Goal: Task Accomplishment & Management: Manage account settings

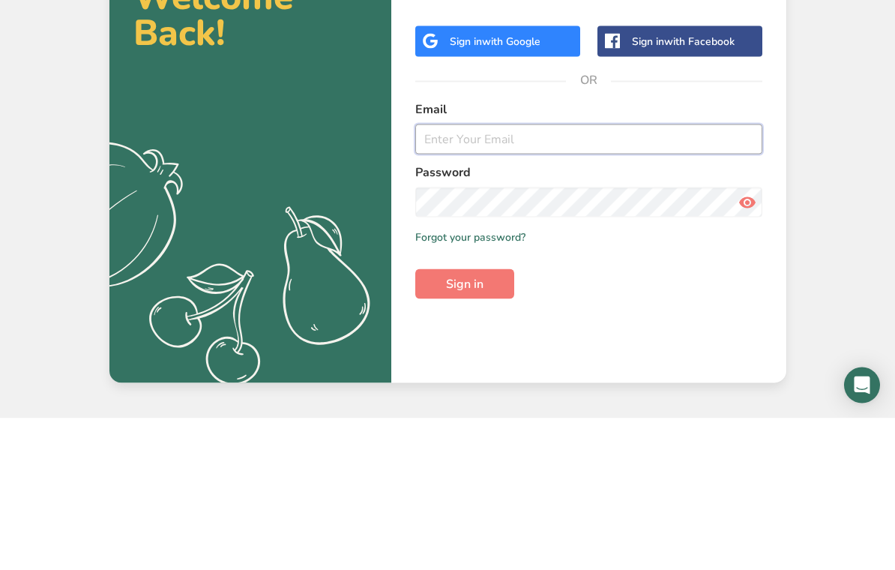
type input "[EMAIL_ADDRESS][DOMAIN_NAME]"
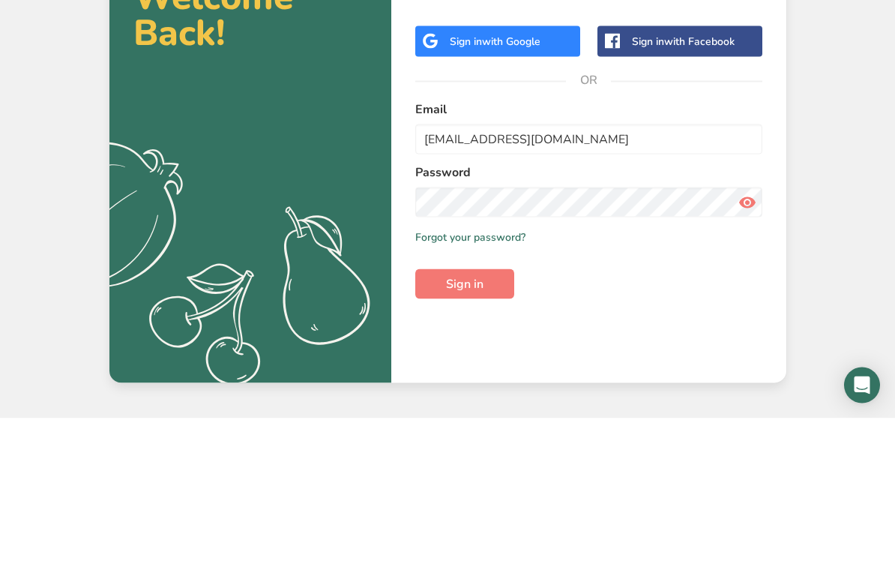
click at [464, 420] on button "Sign in" at bounding box center [464, 435] width 99 height 30
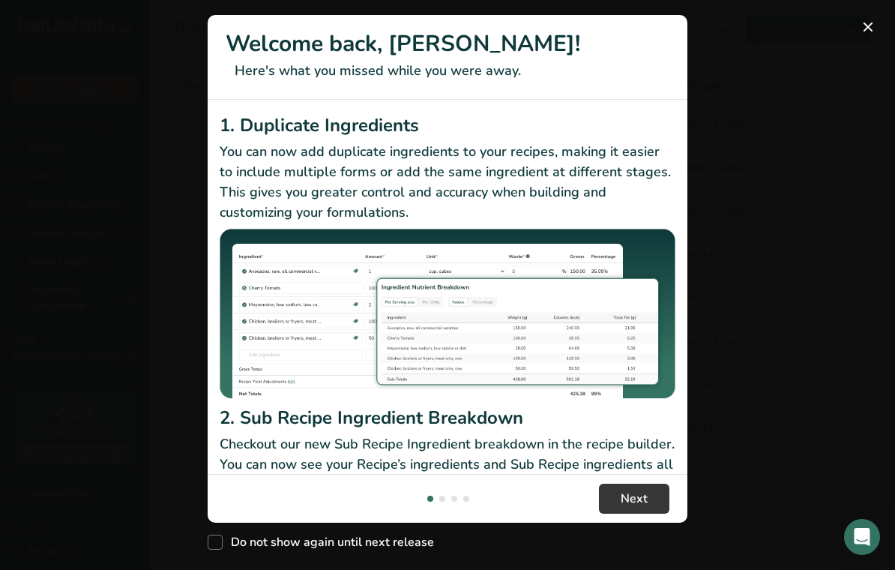
click at [878, 57] on div "New Features" at bounding box center [447, 285] width 895 height 570
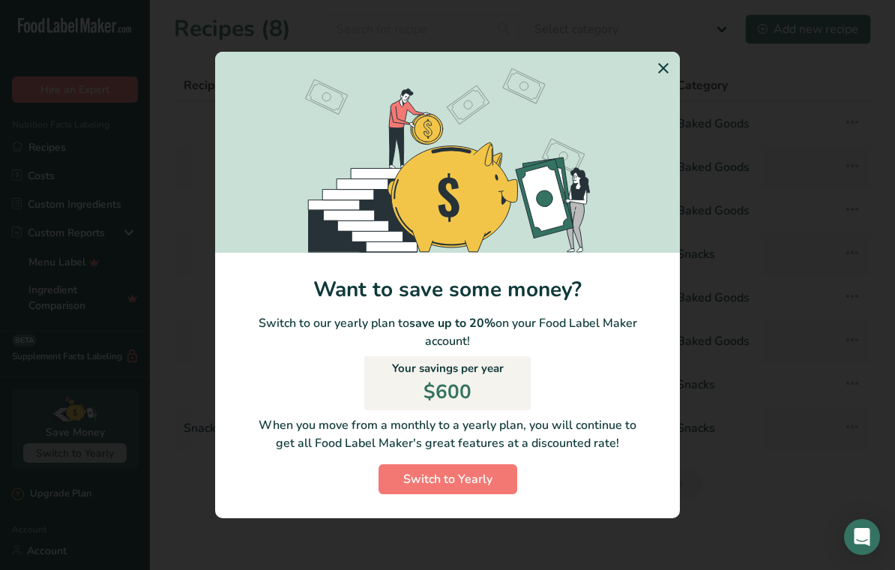
click at [680, 94] on div "Switch to Yearly Modal" at bounding box center [447, 285] width 895 height 570
click at [666, 80] on icon "Switch to Yearly Modal" at bounding box center [663, 68] width 18 height 27
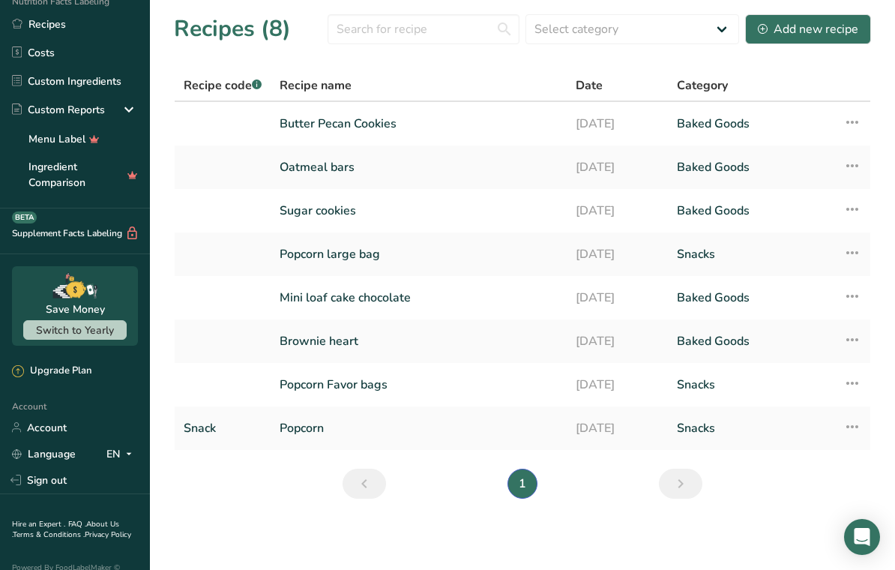
scroll to position [122, 0]
click at [61, 450] on link "Language" at bounding box center [44, 454] width 64 height 26
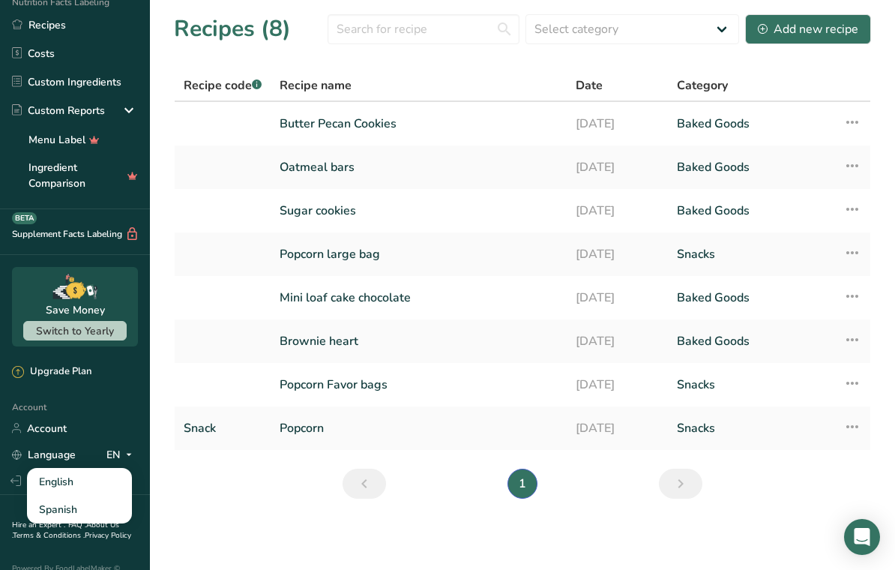
click at [67, 448] on link "Language" at bounding box center [44, 454] width 64 height 26
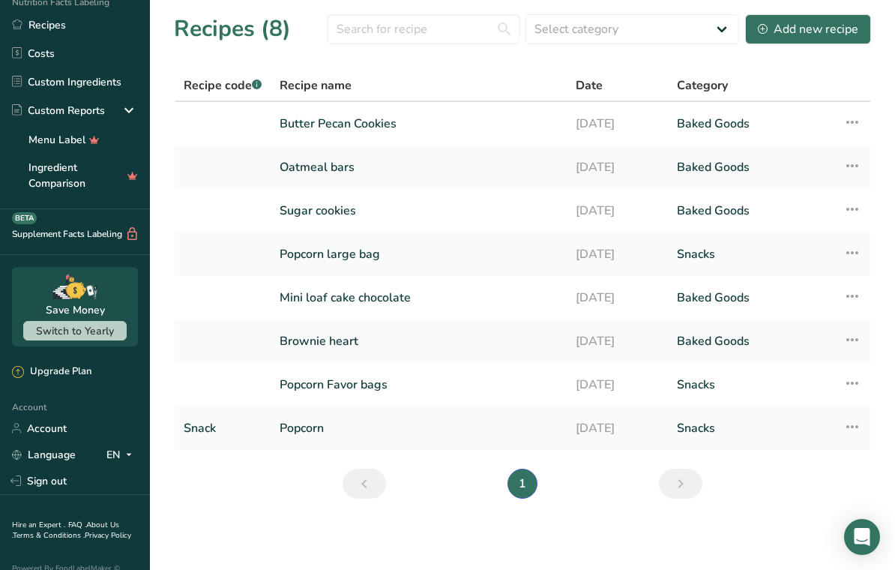
click at [76, 447] on div "Language EN" at bounding box center [75, 454] width 126 height 26
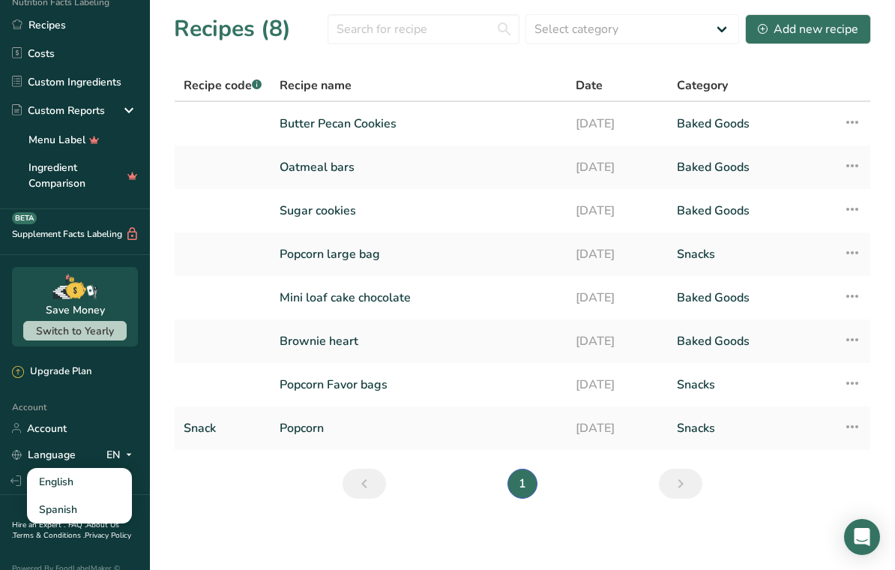
click at [67, 503] on div "Spanish" at bounding box center [79, 509] width 105 height 28
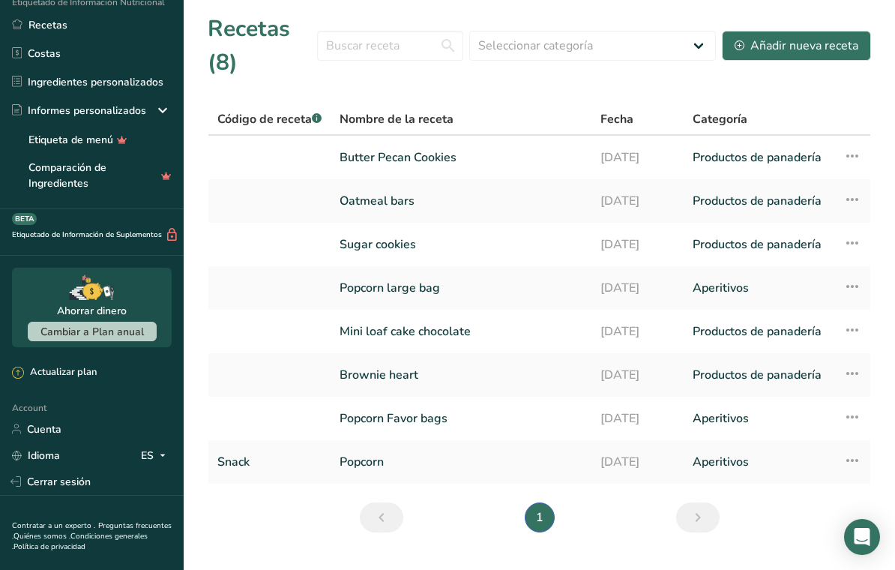
click at [104, 469] on link "Cerrar sesión" at bounding box center [92, 481] width 184 height 26
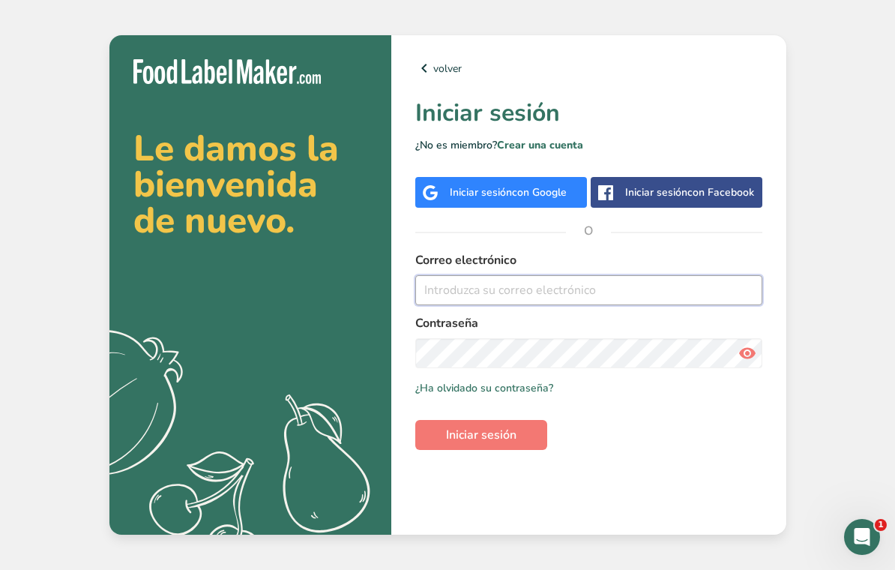
click at [550, 305] on input "email" at bounding box center [588, 290] width 347 height 30
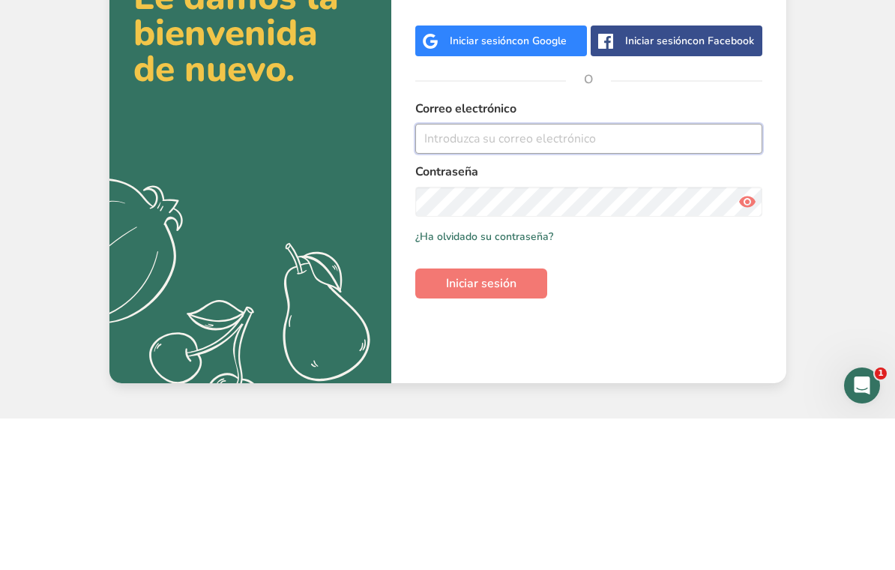
type input "[EMAIL_ADDRESS][DOMAIN_NAME]"
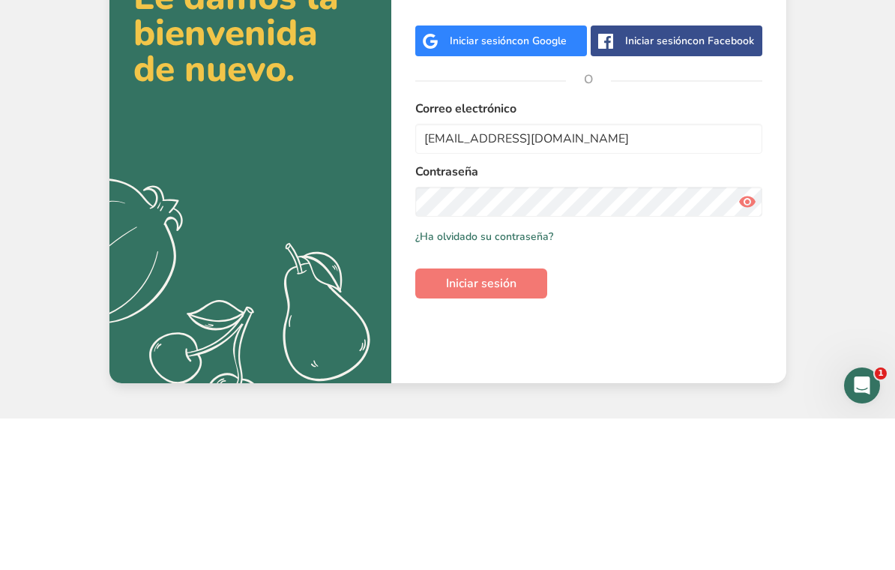
scroll to position [23, 0]
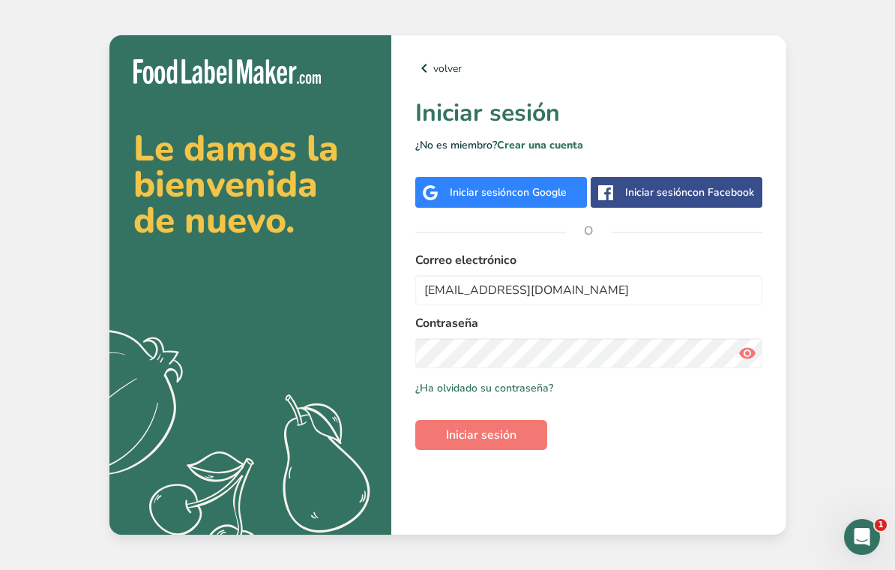
click at [499, 428] on span "Iniciar sesión" at bounding box center [481, 435] width 70 height 18
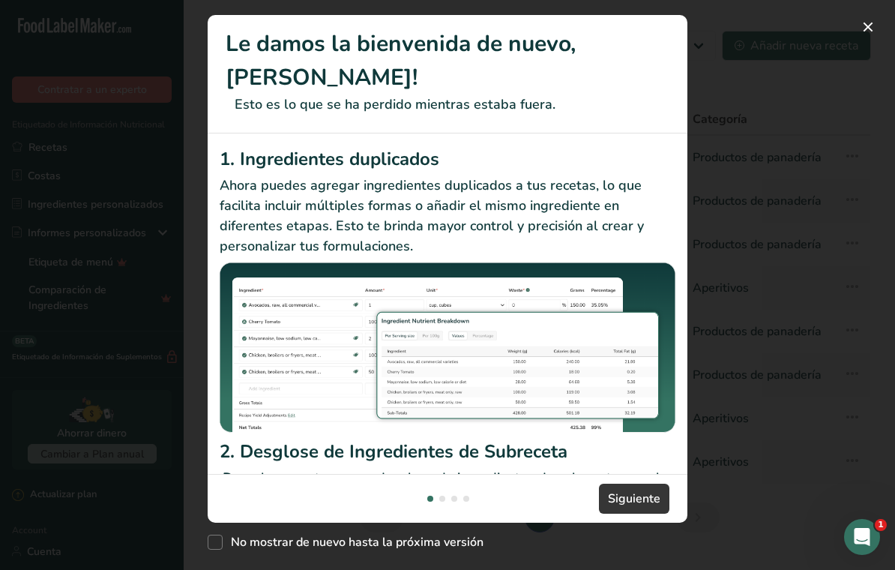
click at [126, 354] on div "New Features" at bounding box center [447, 285] width 895 height 570
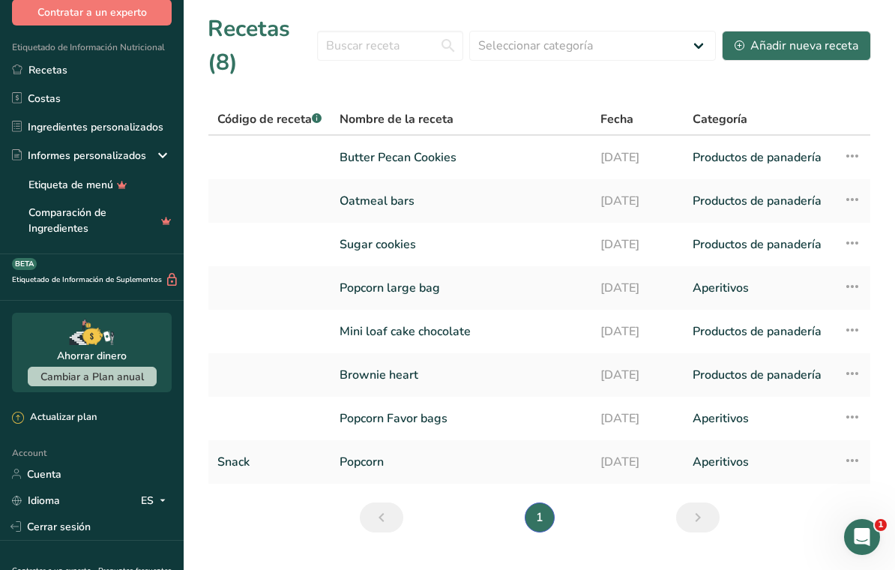
scroll to position [79, 0]
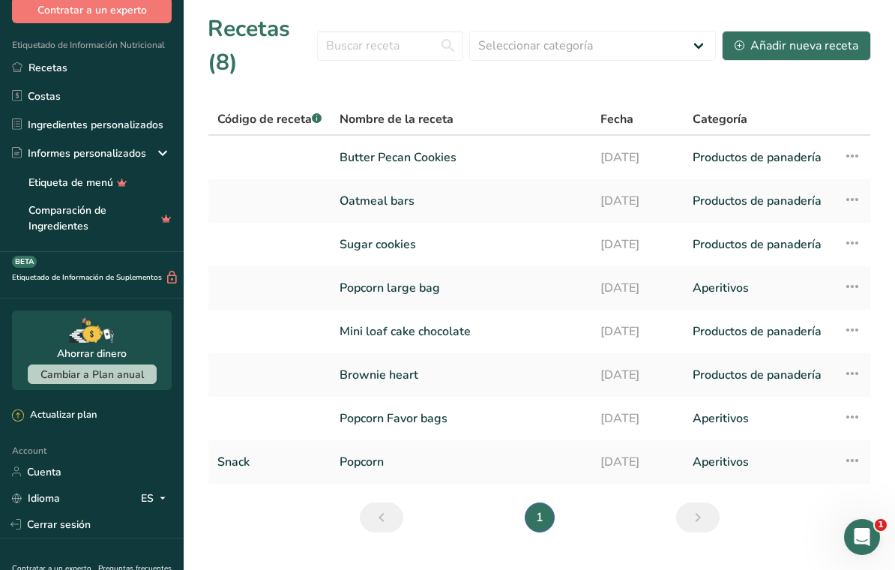
click at [157, 520] on link "Cerrar sesión" at bounding box center [92, 524] width 184 height 26
click at [43, 489] on link "Idioma" at bounding box center [36, 498] width 48 height 26
click at [70, 525] on div "English" at bounding box center [83, 525] width 105 height 28
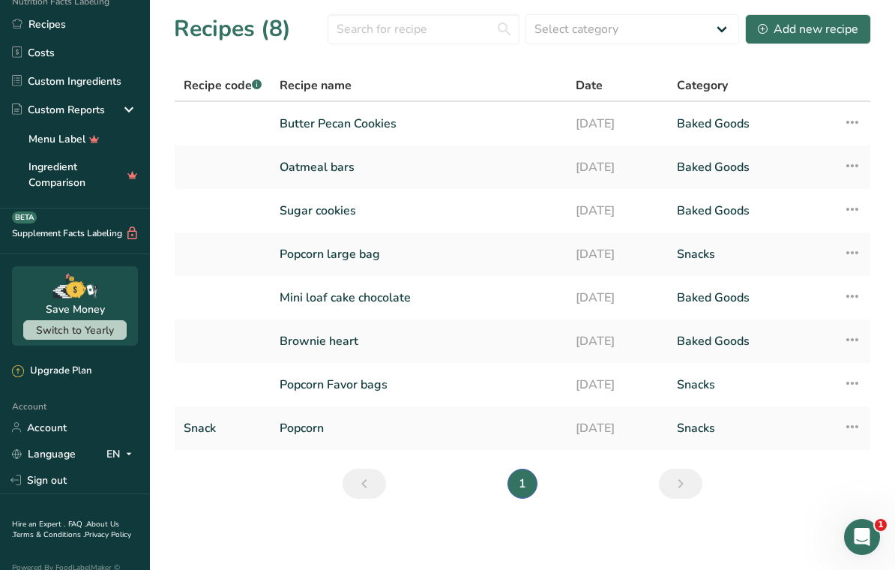
scroll to position [122, 0]
click at [57, 426] on link "Account" at bounding box center [75, 428] width 150 height 26
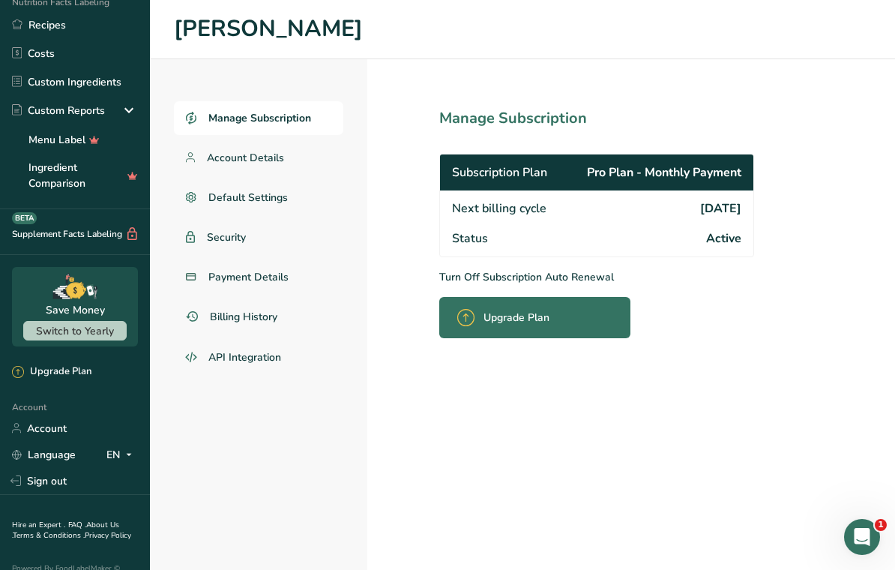
click at [569, 270] on p "Turn Off Subscription Auto Renewal" at bounding box center [629, 277] width 381 height 16
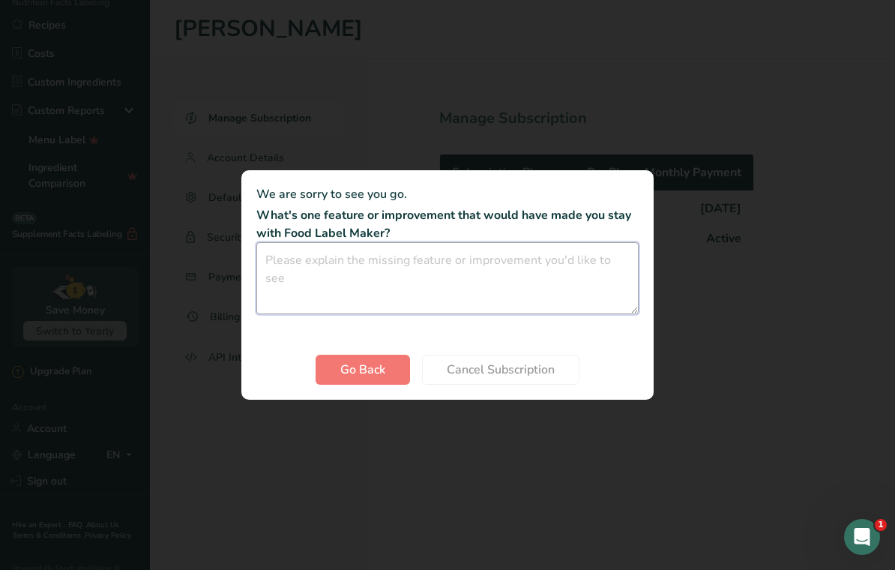
click at [562, 268] on textarea "Cancel subscription modal" at bounding box center [447, 278] width 382 height 72
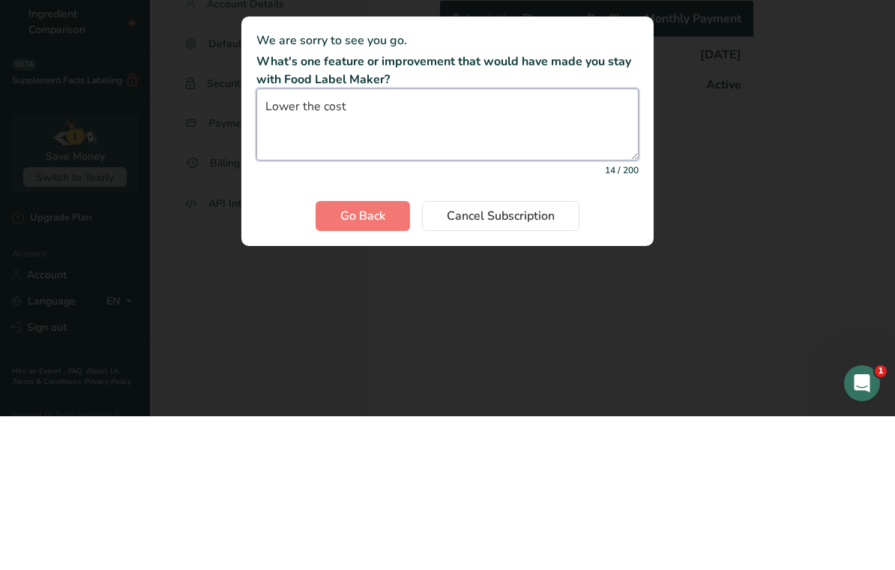
type textarea "Lower the cost"
click at [371, 360] on span "Go Back" at bounding box center [362, 369] width 45 height 18
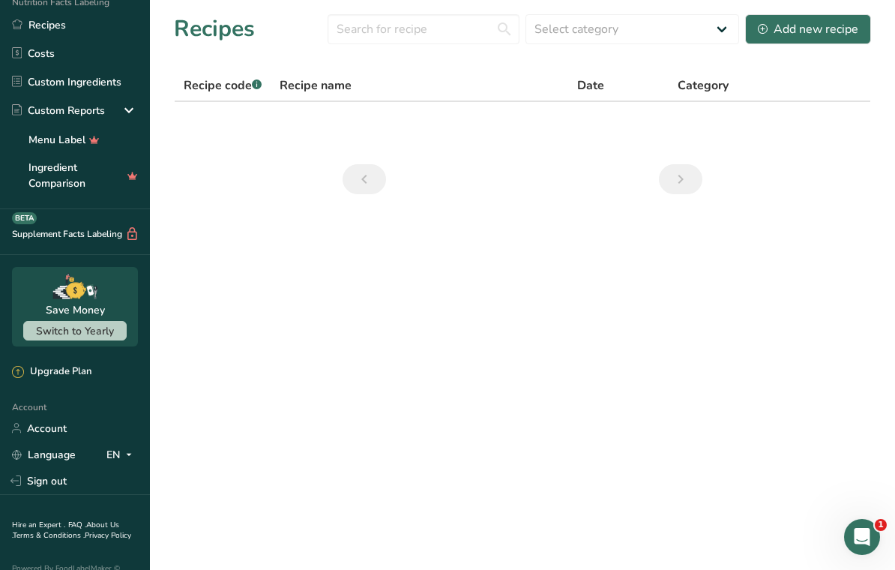
click at [64, 456] on link "Language" at bounding box center [44, 454] width 64 height 26
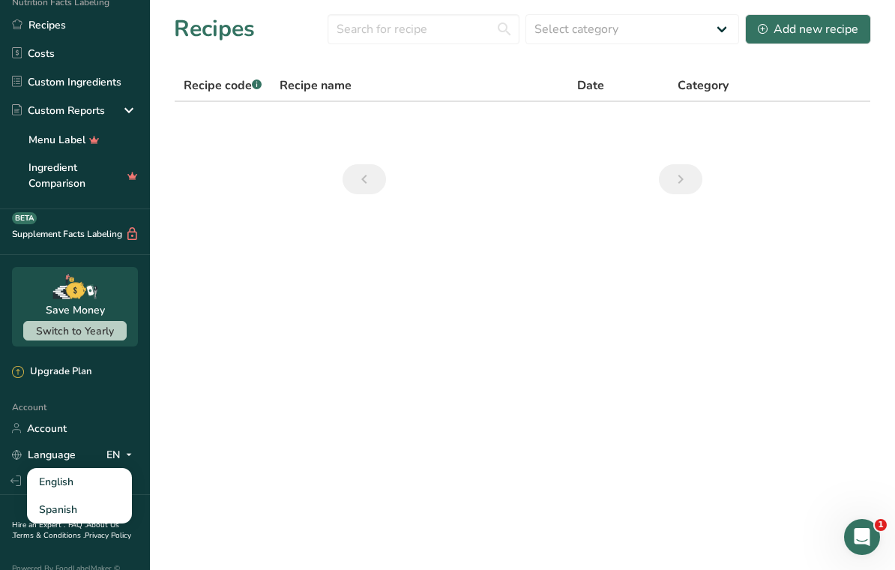
click at [76, 444] on div "Language EN" at bounding box center [75, 454] width 126 height 26
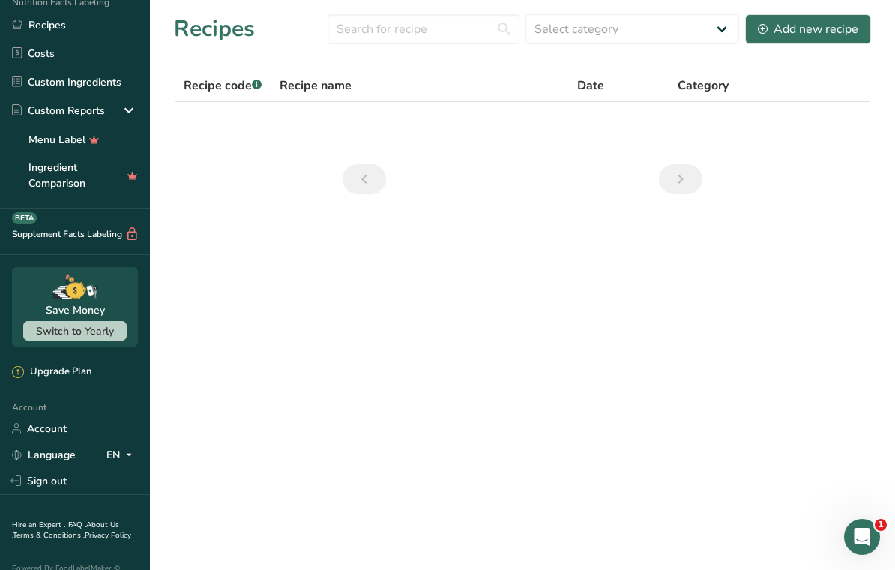
click at [64, 446] on link "Language" at bounding box center [44, 454] width 64 height 26
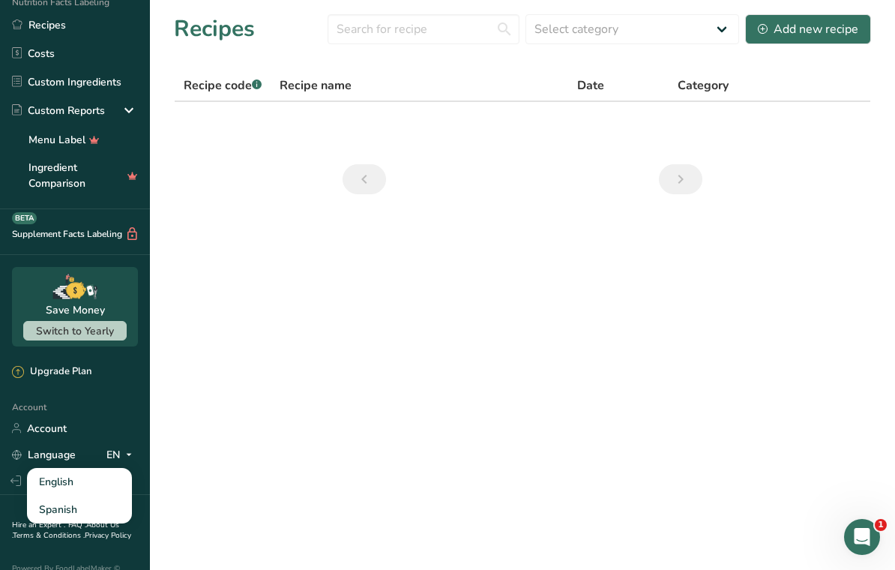
click at [61, 447] on link "Language" at bounding box center [44, 454] width 64 height 26
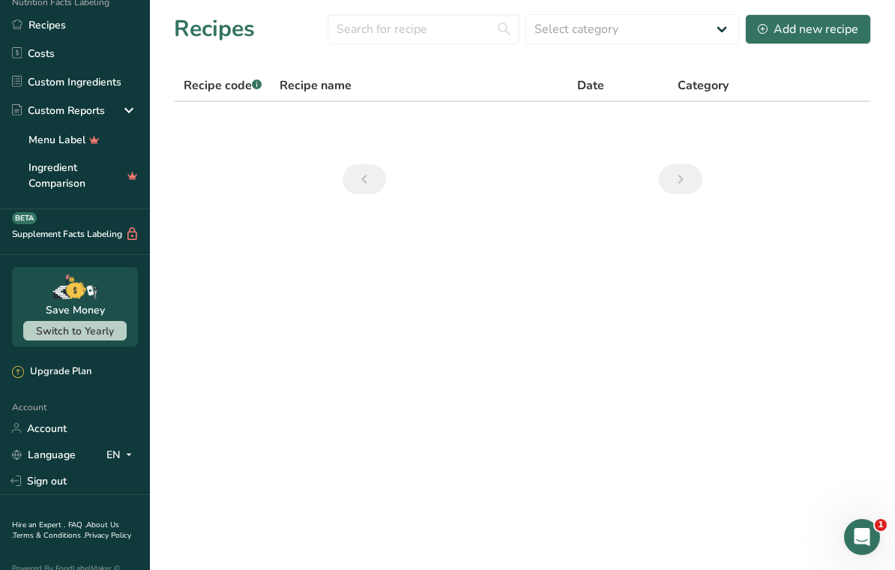
click at [69, 444] on link "Language" at bounding box center [44, 454] width 64 height 26
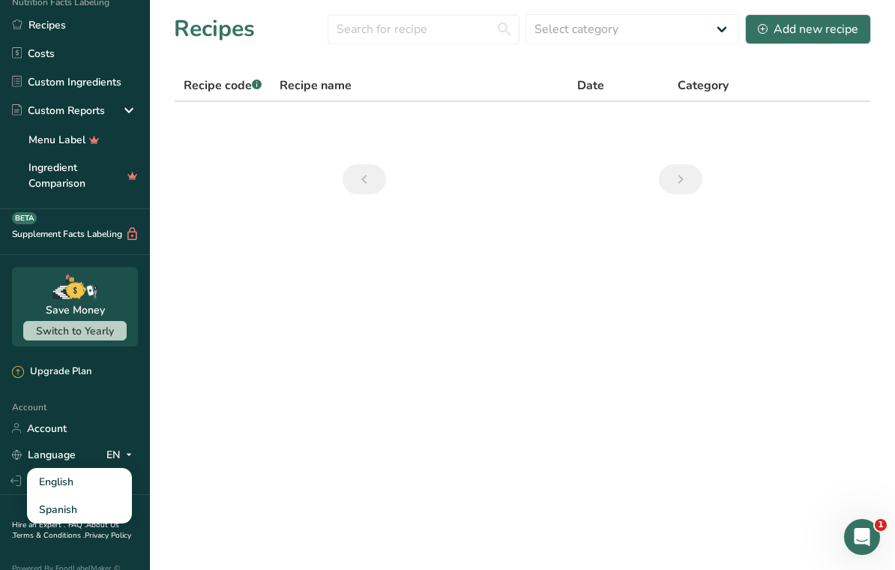
click at [82, 500] on div "Spanish" at bounding box center [79, 509] width 105 height 28
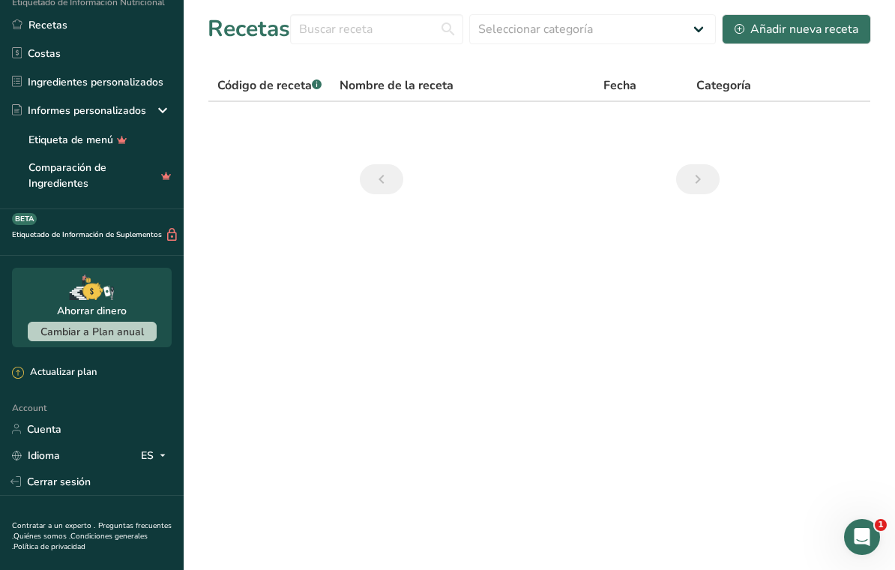
click at [148, 455] on div "ES" at bounding box center [156, 455] width 31 height 18
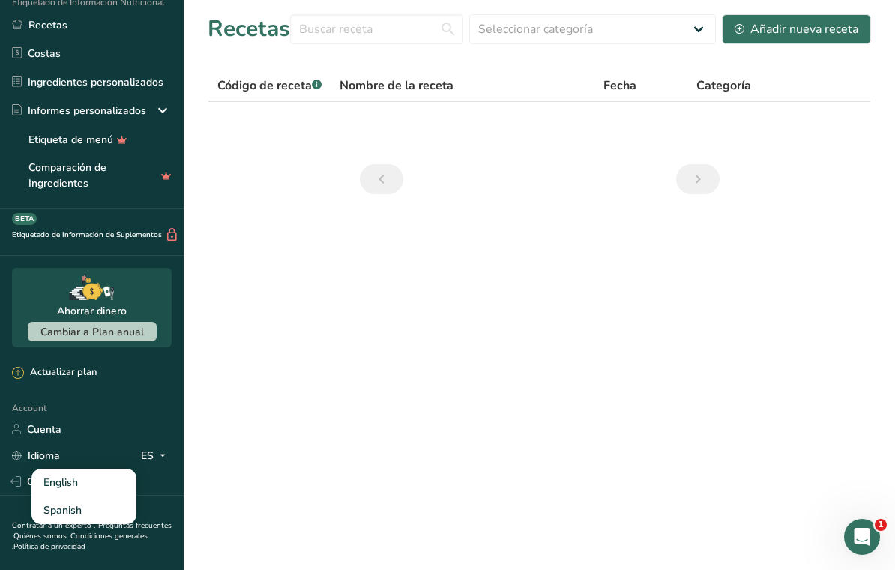
click at [91, 477] on div "English" at bounding box center [83, 482] width 105 height 28
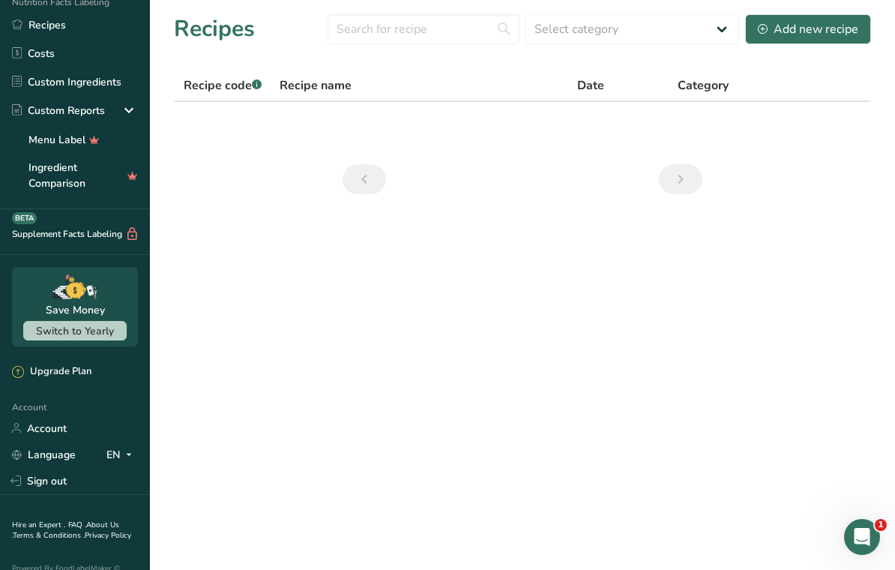
click at [71, 424] on link "Account" at bounding box center [75, 428] width 150 height 26
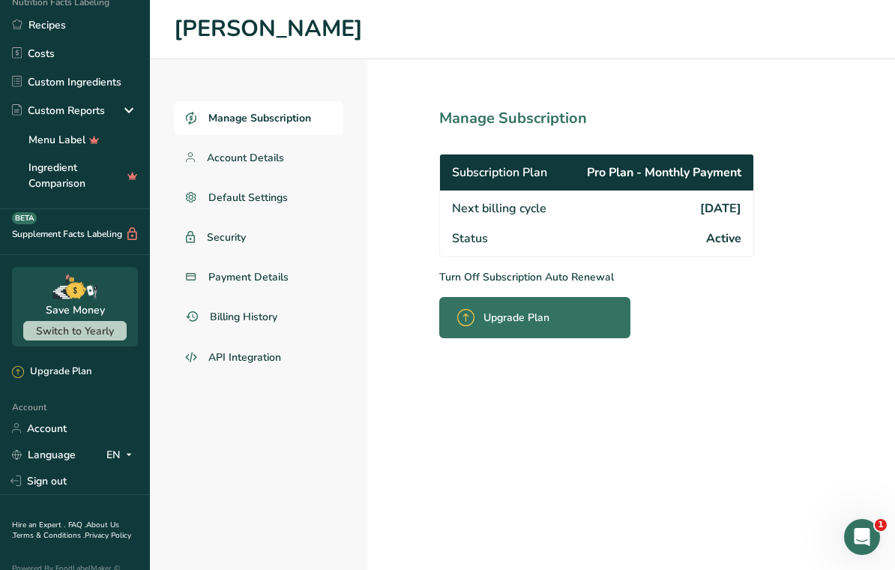
click at [579, 274] on p "Turn Off Subscription Auto Renewal" at bounding box center [629, 277] width 381 height 16
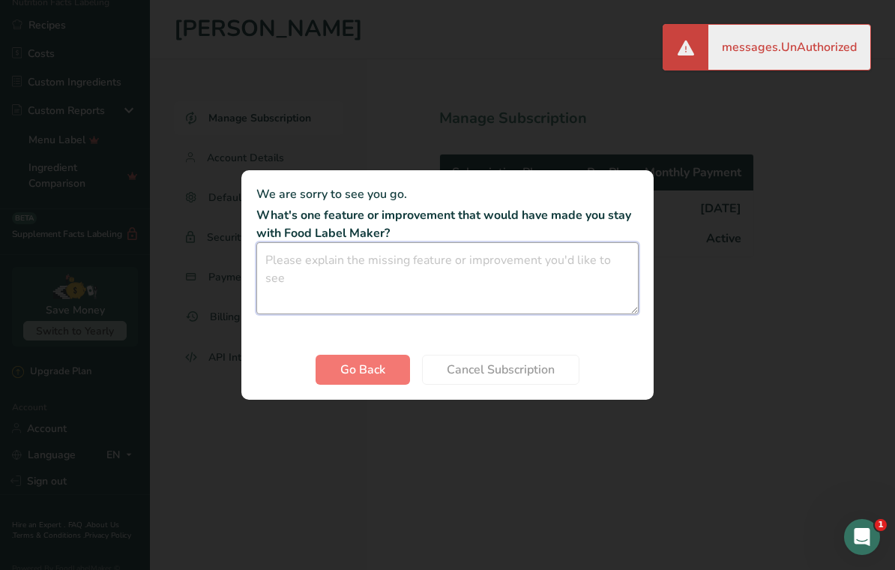
click at [462, 253] on textarea "Cancel subscription modal" at bounding box center [447, 278] width 382 height 72
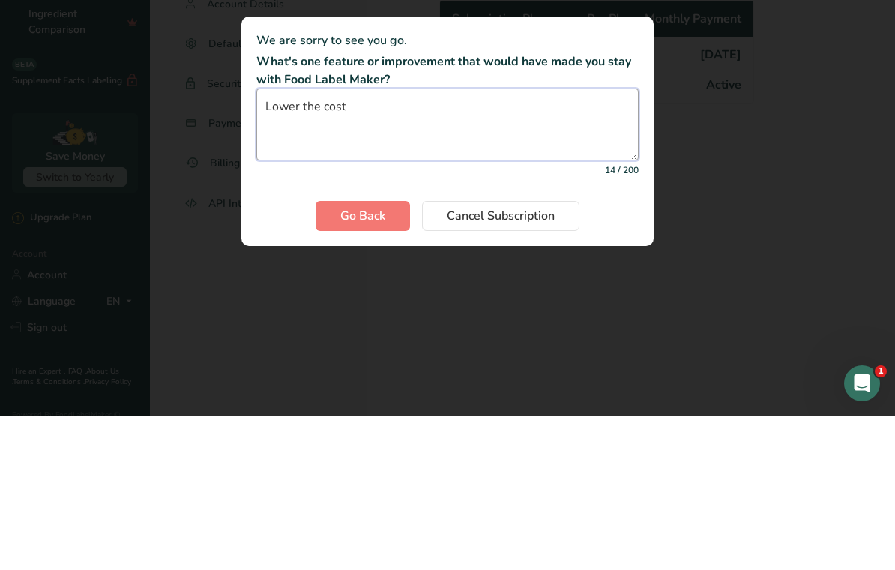
type textarea "Lower the cost"
click at [519, 360] on span "Cancel Subscription" at bounding box center [501, 369] width 108 height 18
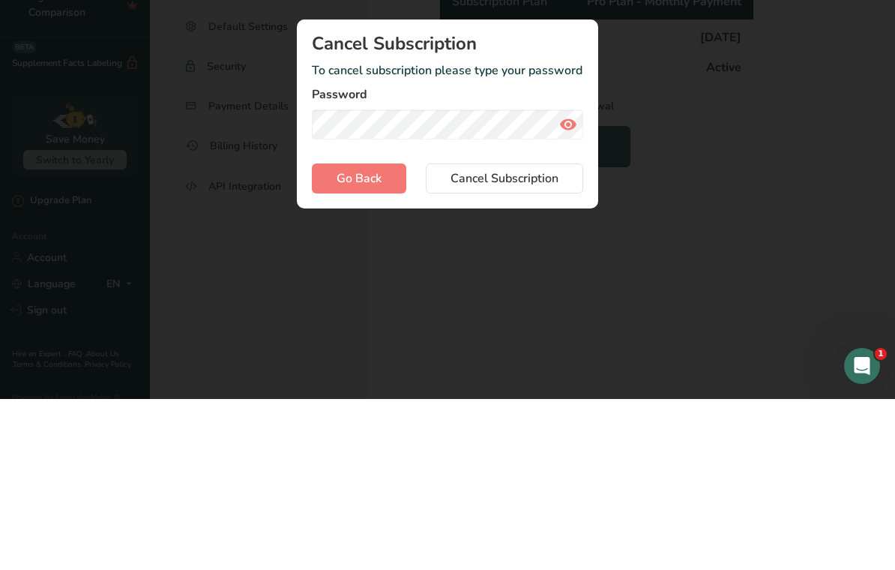
click at [498, 340] on span "Cancel Subscription" at bounding box center [504, 349] width 108 height 18
click at [726, 136] on div "Cancel subscription modal" at bounding box center [447, 285] width 895 height 570
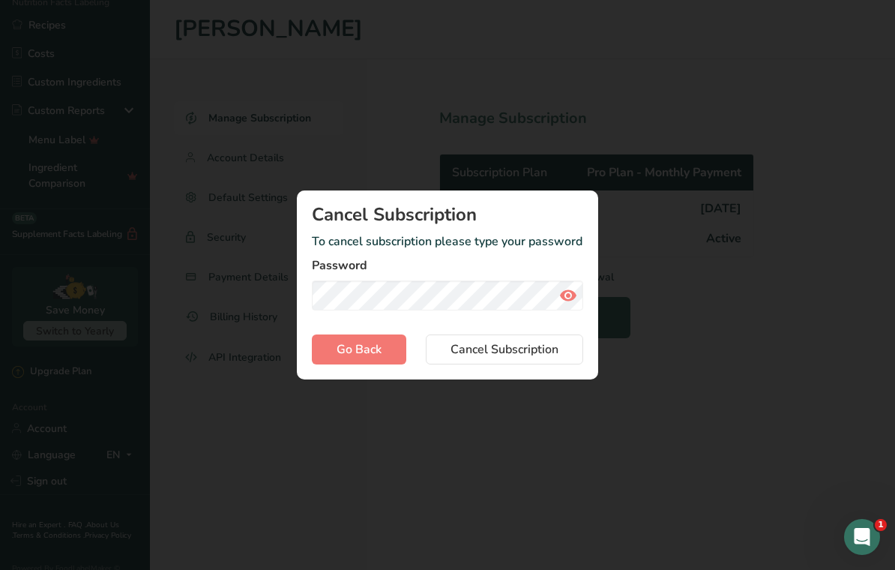
click at [565, 289] on icon "Cancel subscription modal" at bounding box center [568, 295] width 18 height 27
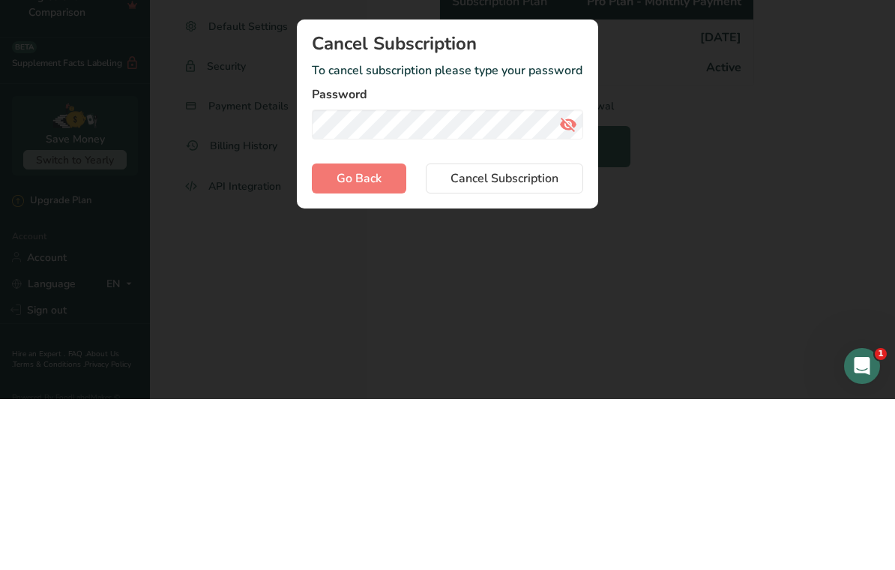
click at [494, 340] on span "Cancel Subscription" at bounding box center [504, 349] width 108 height 18
click at [757, 111] on div "Cancel subscription modal" at bounding box center [447, 285] width 895 height 570
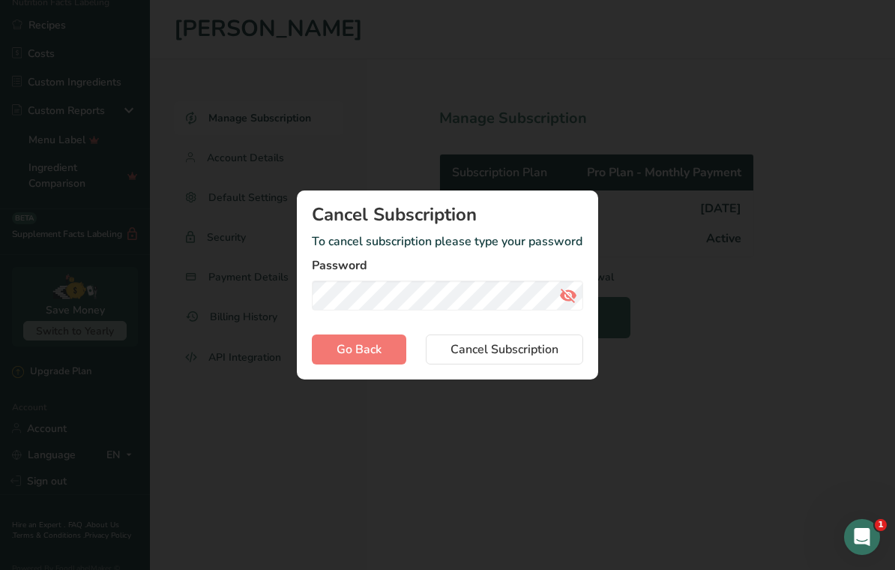
click at [357, 344] on span "Go Back" at bounding box center [359, 349] width 45 height 18
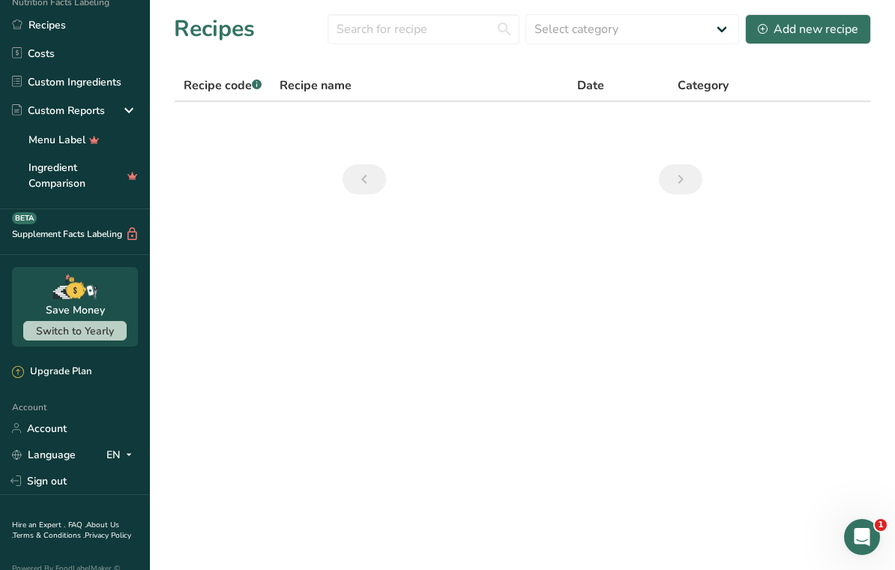
click at [52, 426] on link "Account" at bounding box center [75, 428] width 150 height 26
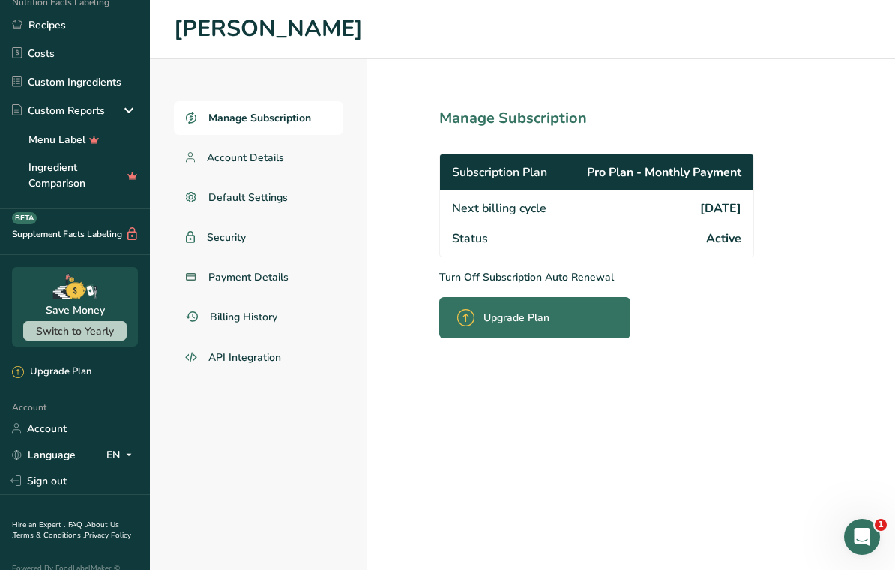
click at [259, 158] on span "Account Details" at bounding box center [245, 158] width 77 height 16
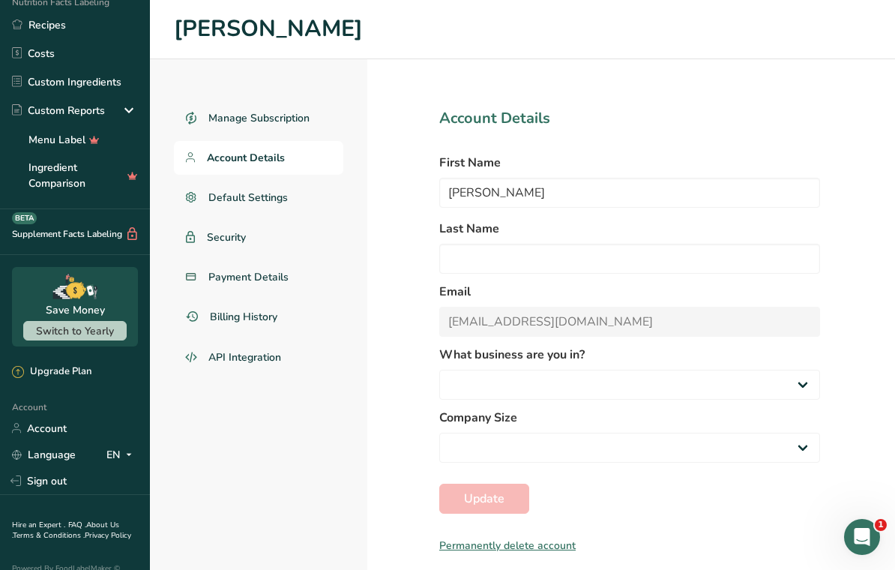
select select
select select "3"
click at [868, 528] on div "Open Intercom Messenger" at bounding box center [861, 536] width 49 height 49
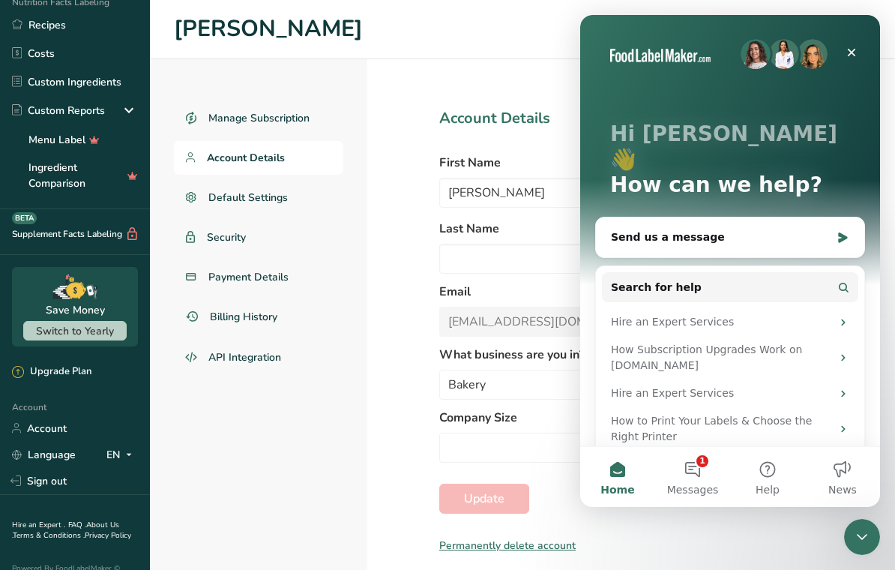
click at [701, 475] on button "1 Messages" at bounding box center [692, 477] width 75 height 60
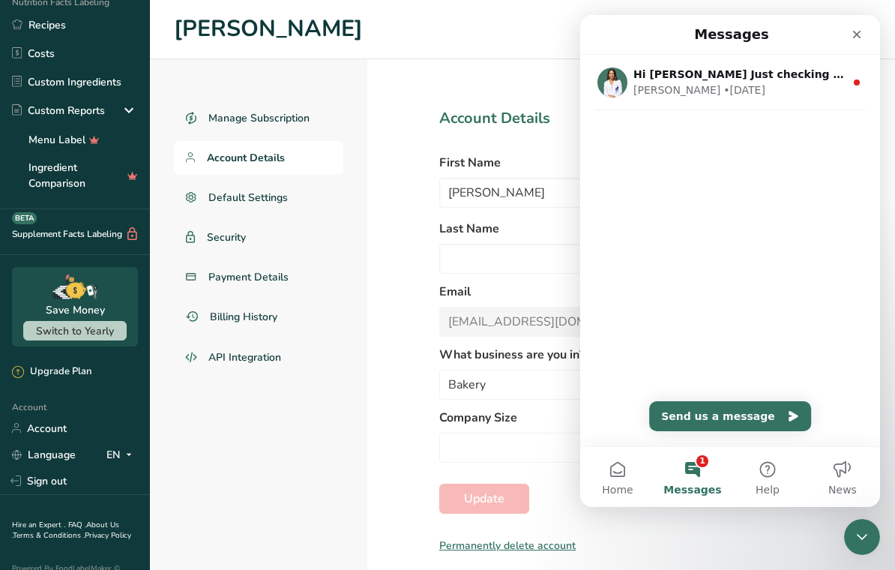
click at [788, 420] on icon "Intercom messenger" at bounding box center [793, 416] width 12 height 12
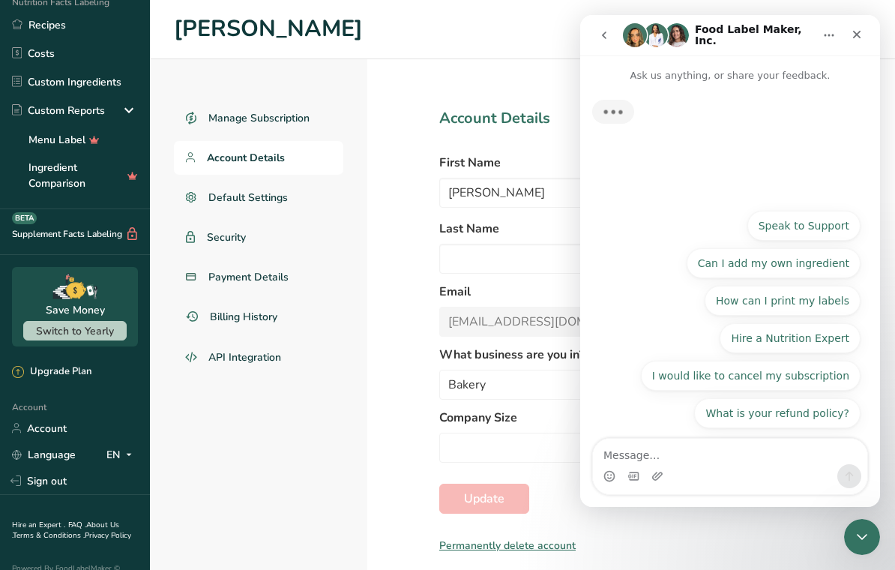
click at [730, 453] on textarea "Message…" at bounding box center [730, 450] width 274 height 25
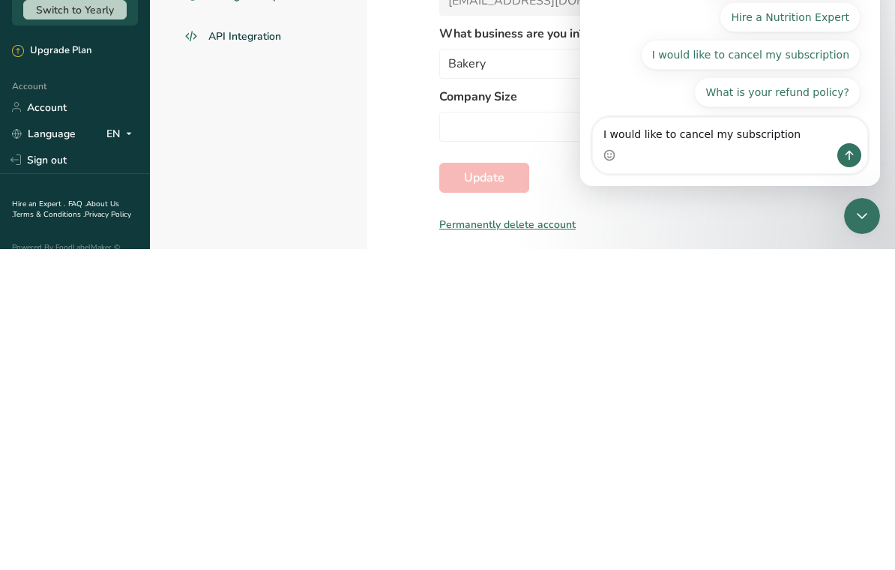
type textarea "I would like to cancel my subscription"
click at [851, 156] on icon "Send a message…" at bounding box center [849, 155] width 12 height 12
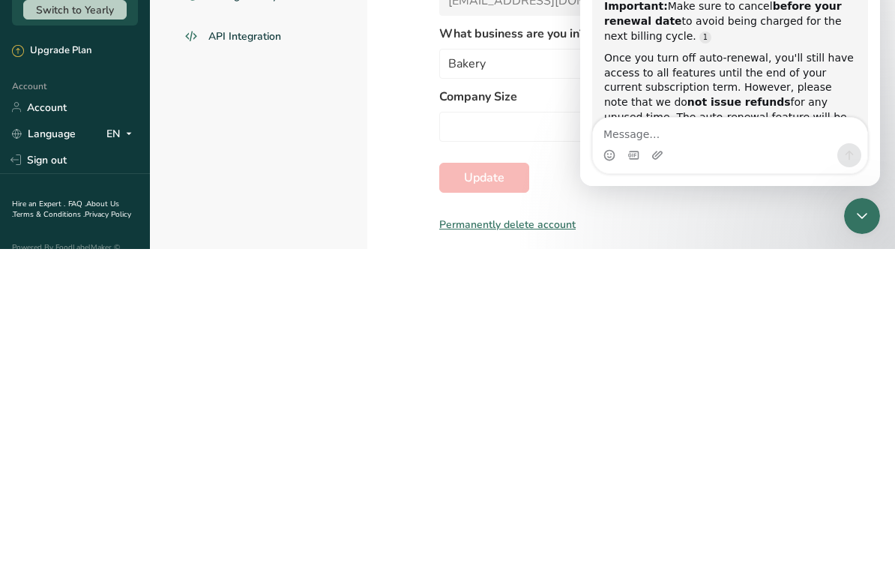
scroll to position [23, 0]
type textarea "I cannot remember my password"
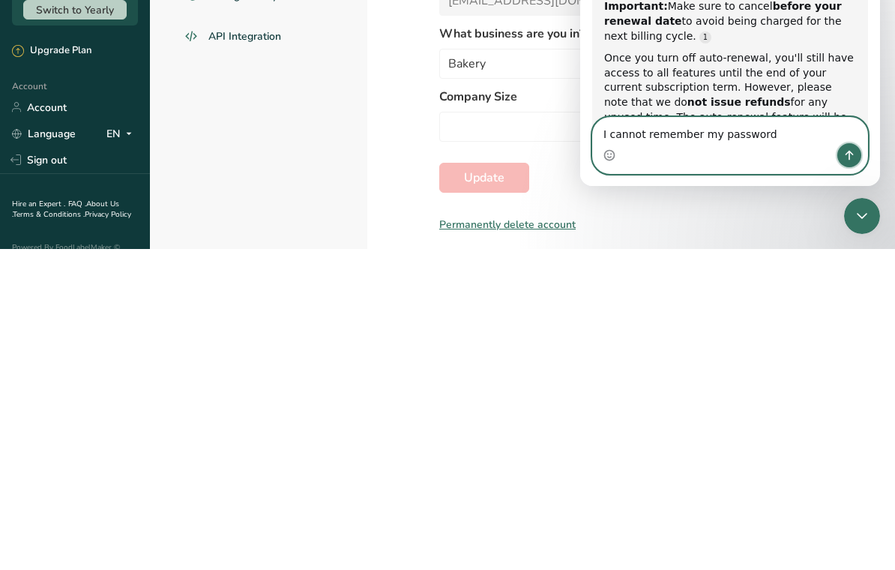
click at [859, 154] on button "Send a message…" at bounding box center [849, 155] width 24 height 24
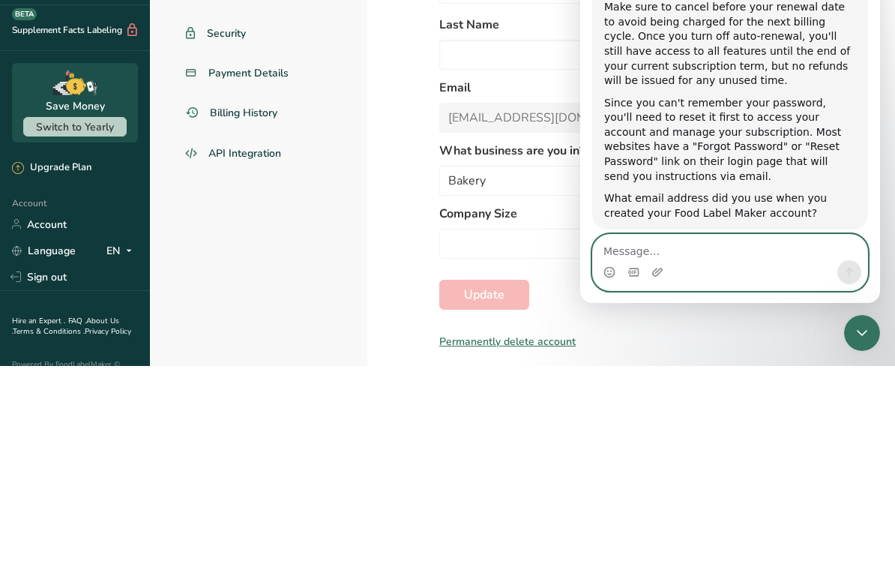
scroll to position [512, 0]
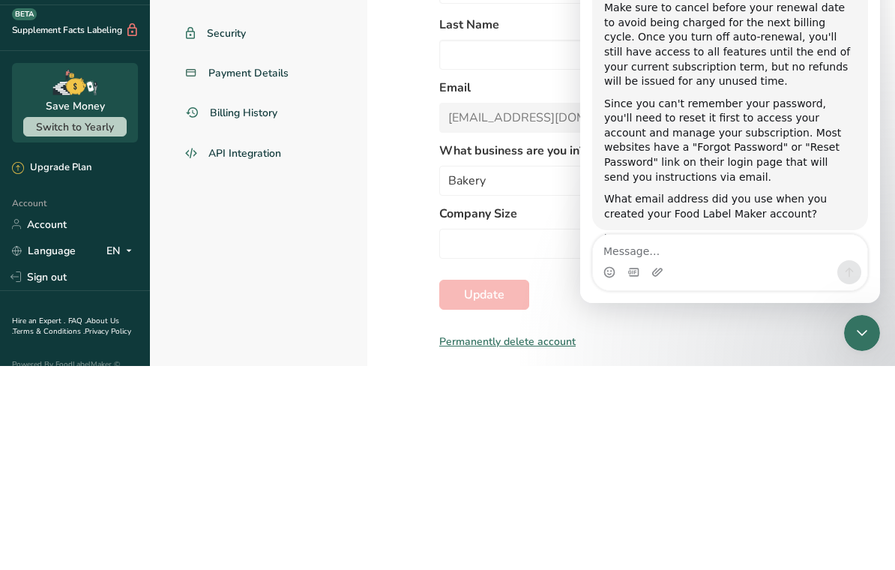
click at [273, 188] on div "Manage Subscription Account Details Default Settings Security Payment Details B…" at bounding box center [258, 314] width 217 height 510
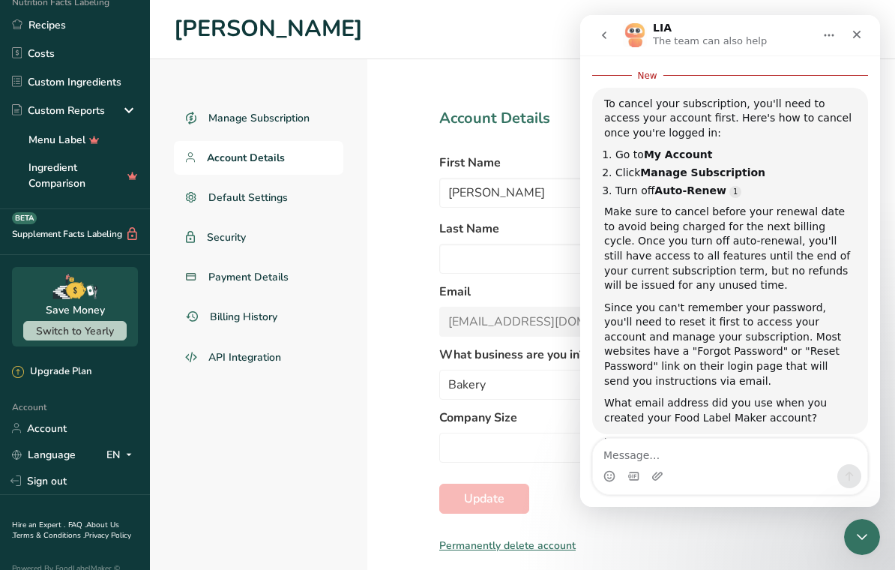
click at [858, 37] on icon "Close" at bounding box center [857, 34] width 12 height 12
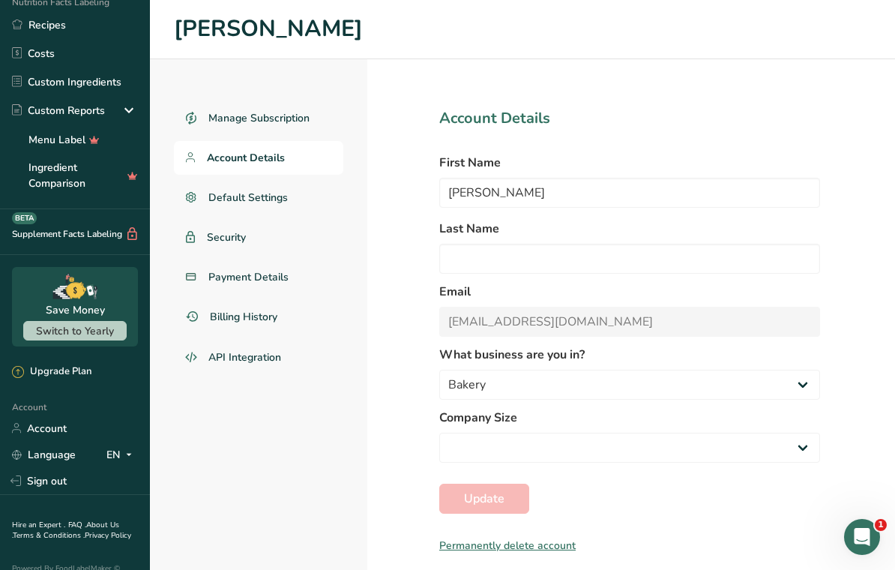
scroll to position [23, 0]
click at [286, 110] on span "Manage Subscription" at bounding box center [258, 118] width 101 height 16
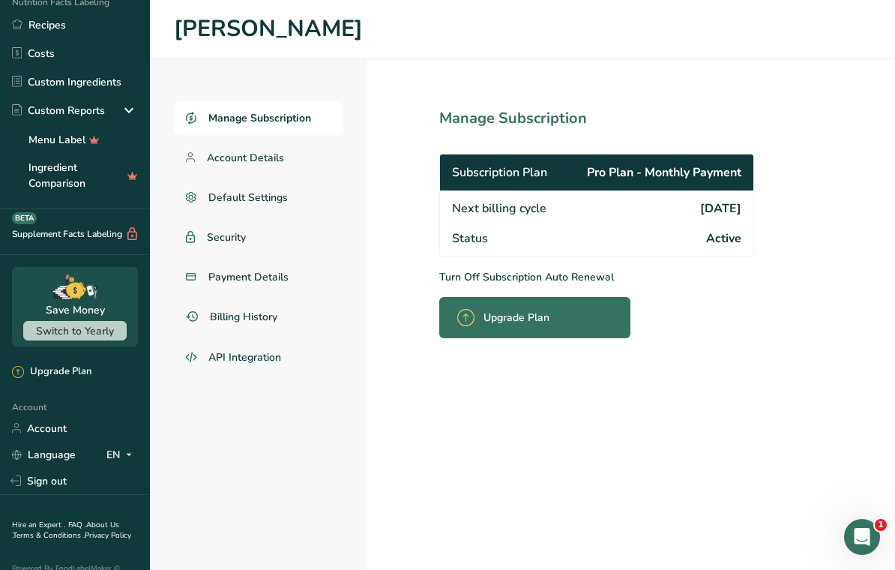
click at [239, 222] on link "Security" at bounding box center [258, 237] width 169 height 34
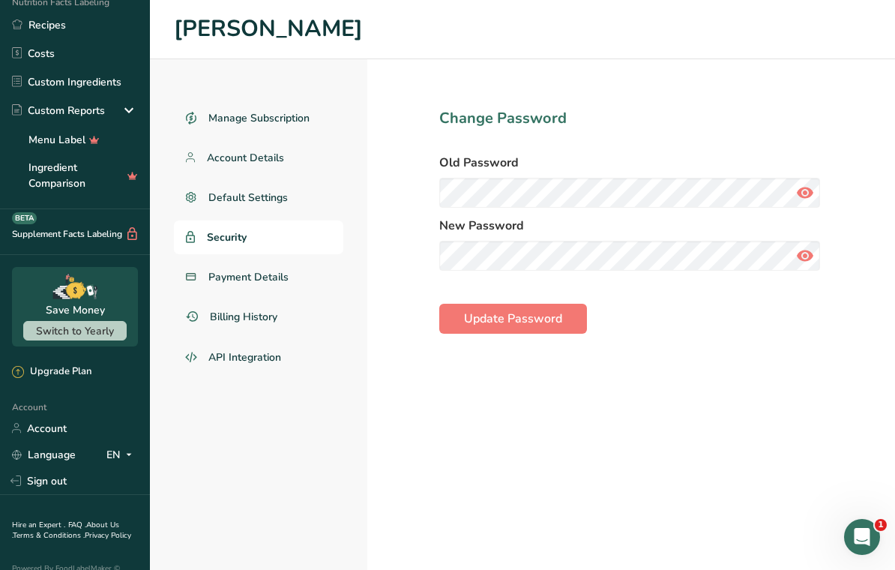
click at [629, 154] on div "Old Password" at bounding box center [629, 181] width 381 height 54
click at [522, 304] on button "Update Password" at bounding box center [513, 319] width 148 height 30
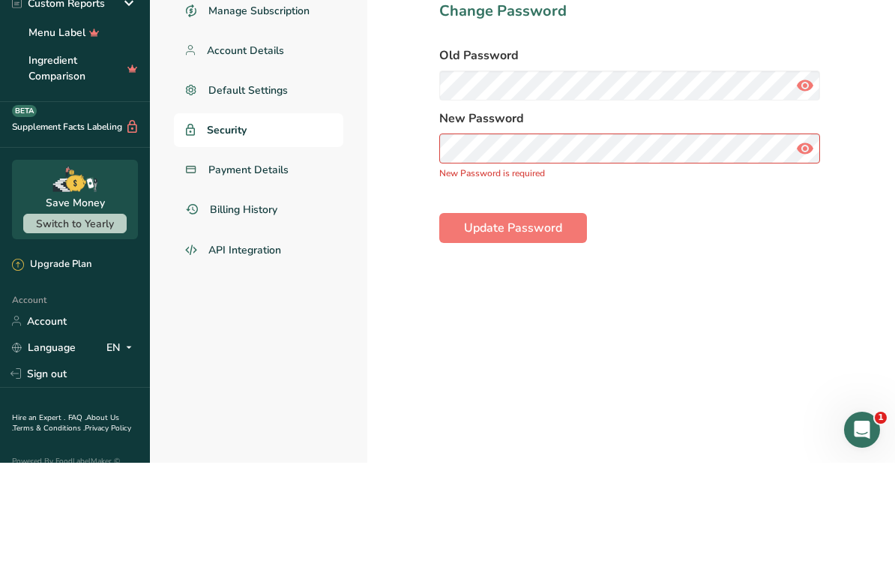
click at [509, 326] on span "Update Password" at bounding box center [513, 335] width 98 height 18
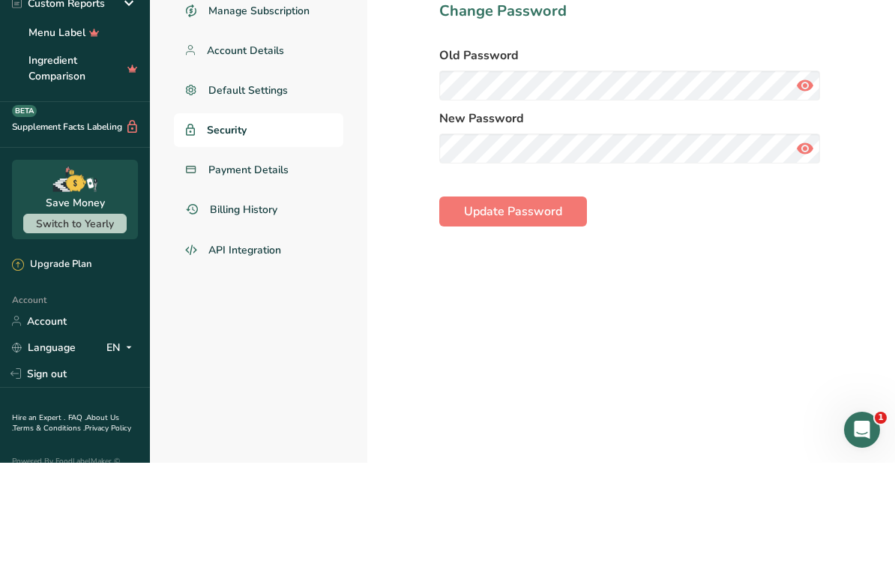
click at [537, 310] on span "Update Password" at bounding box center [513, 319] width 98 height 18
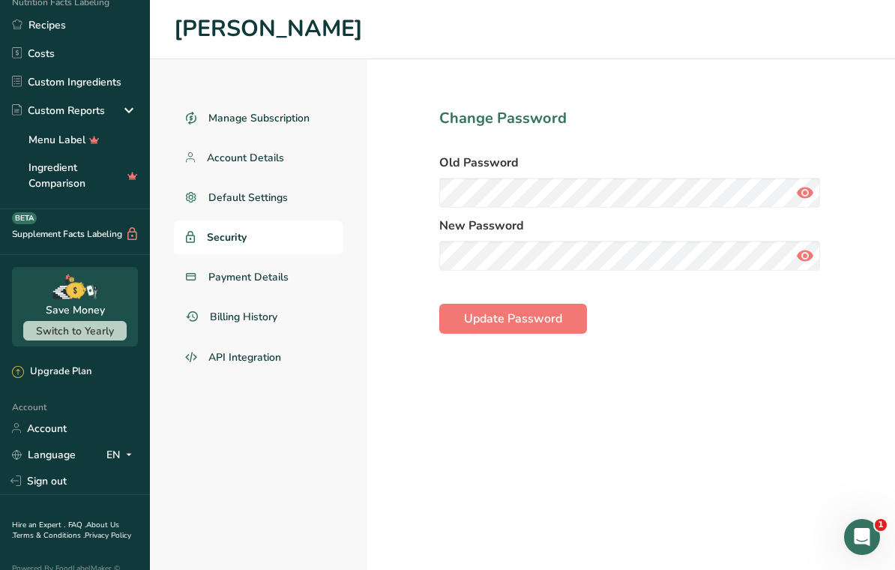
click at [526, 310] on span "Update Password" at bounding box center [513, 319] width 98 height 18
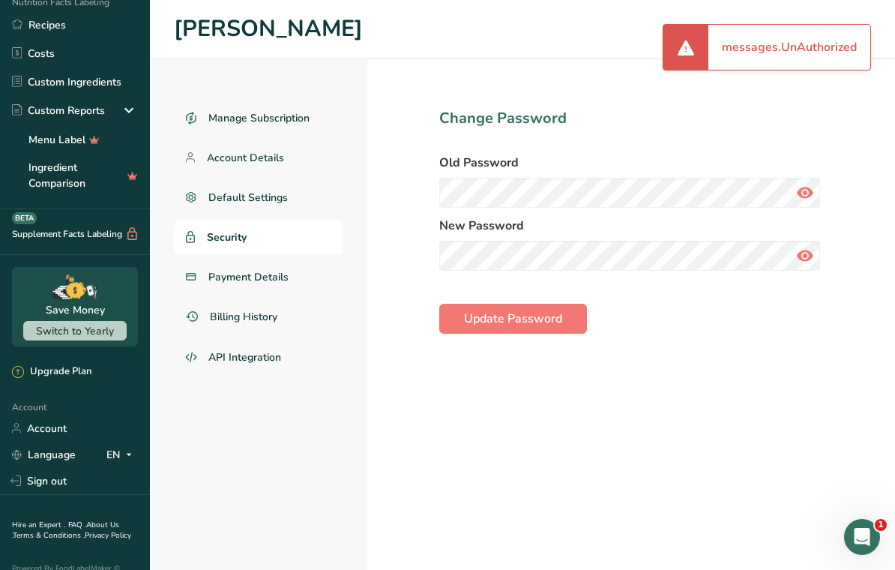
click at [788, 41] on div "messages.UnAuthorized" at bounding box center [789, 47] width 162 height 45
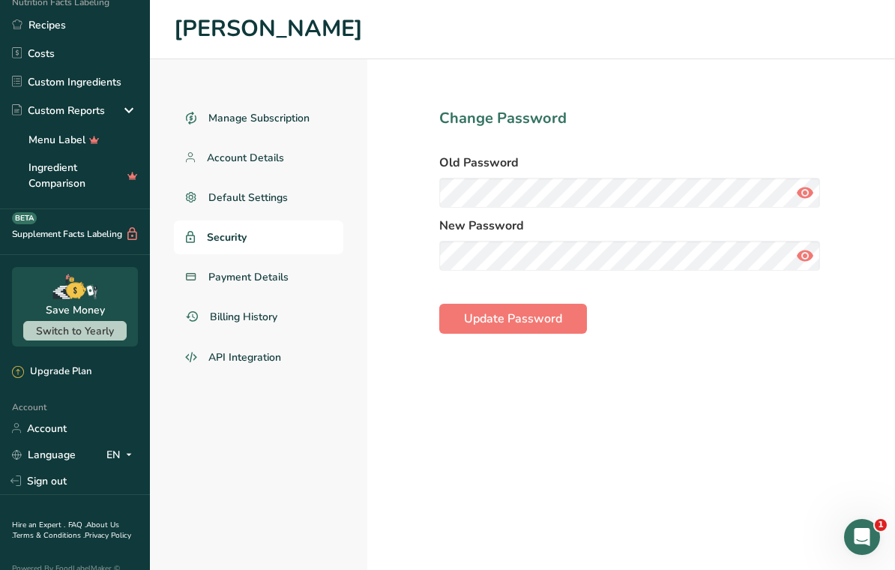
click at [242, 196] on span "Default Settings" at bounding box center [247, 198] width 79 height 16
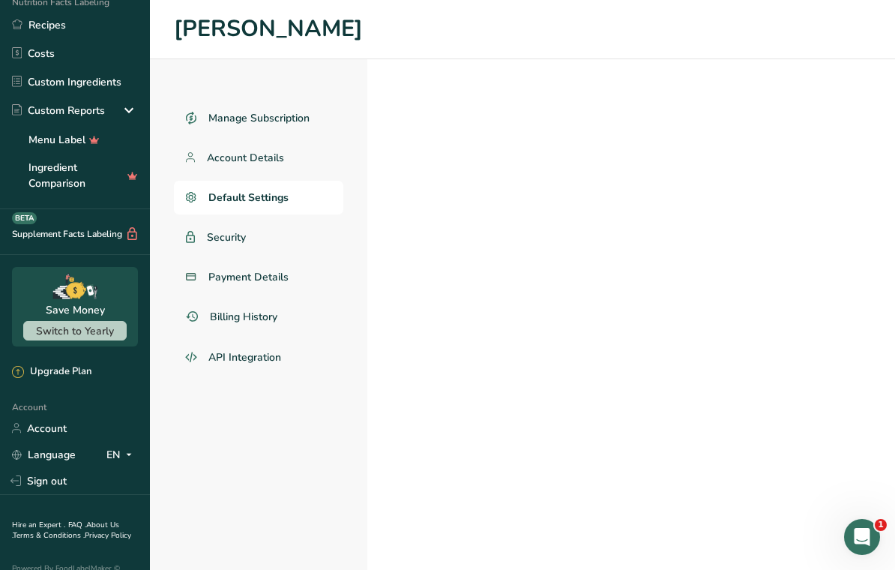
select select
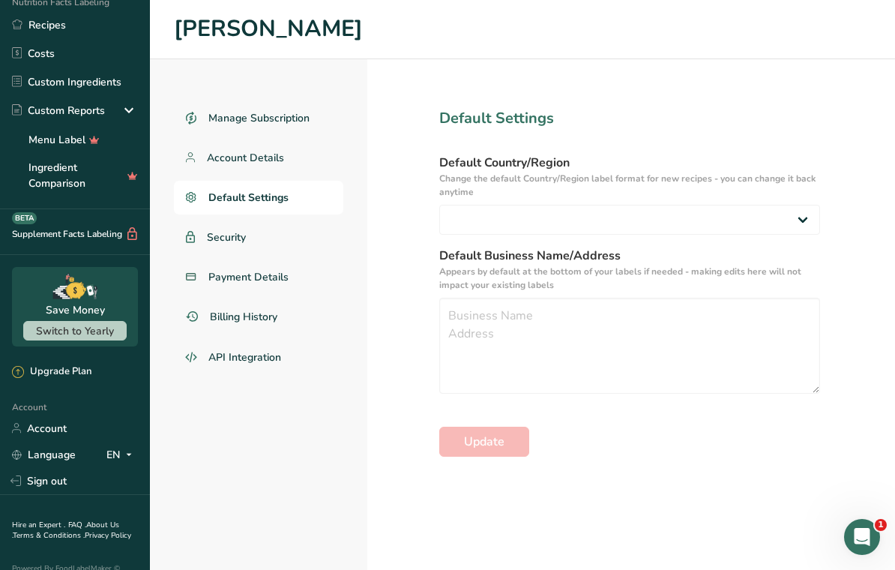
click at [266, 159] on span "Account Details" at bounding box center [245, 158] width 77 height 16
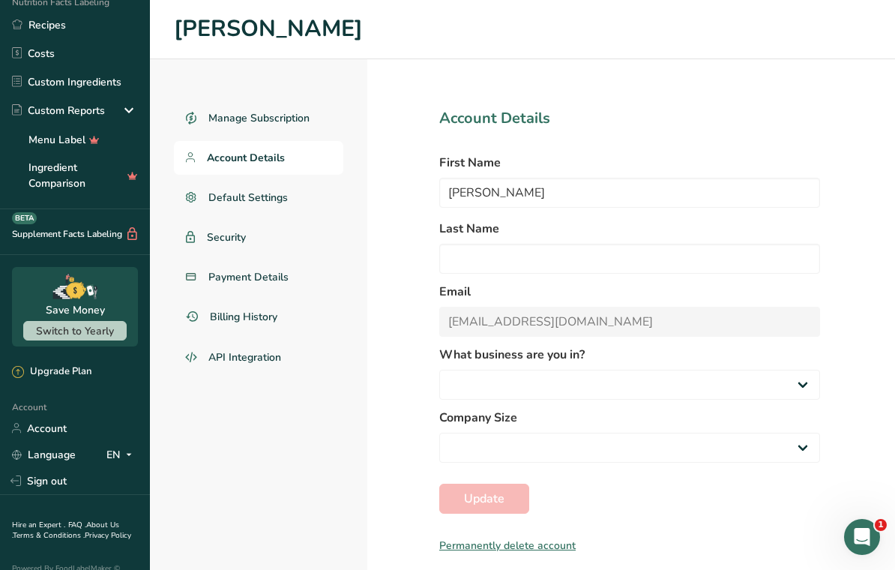
select select
select select "3"
click at [251, 274] on span "Payment Details" at bounding box center [248, 277] width 80 height 16
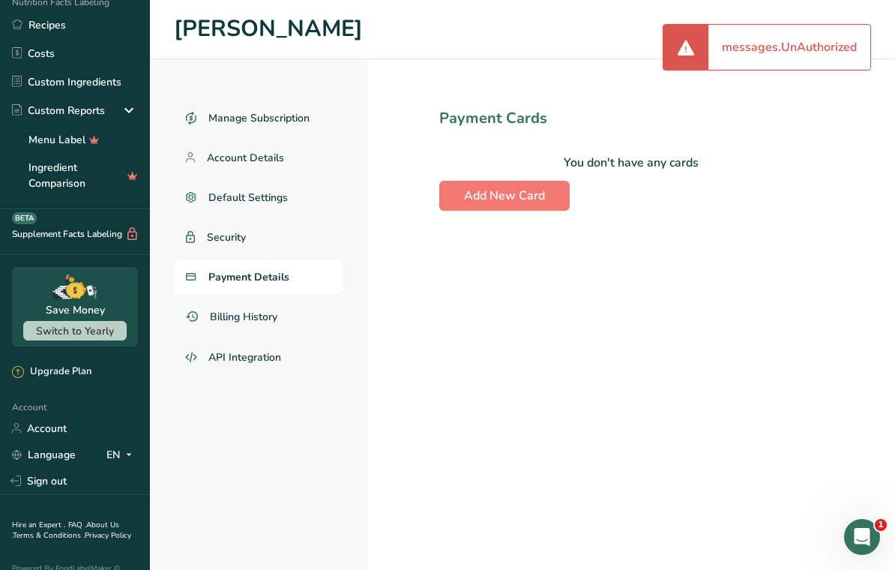
click at [259, 196] on span "Default Settings" at bounding box center [247, 198] width 79 height 16
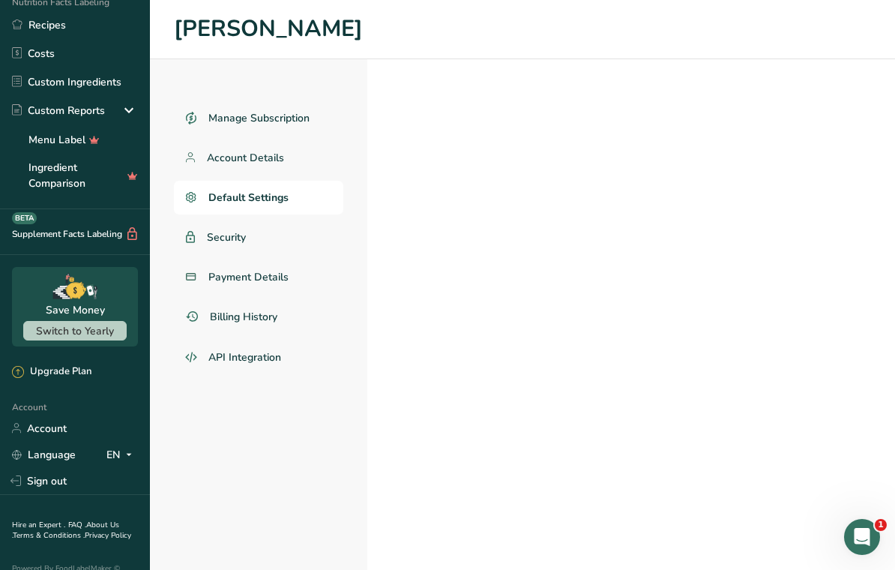
select select
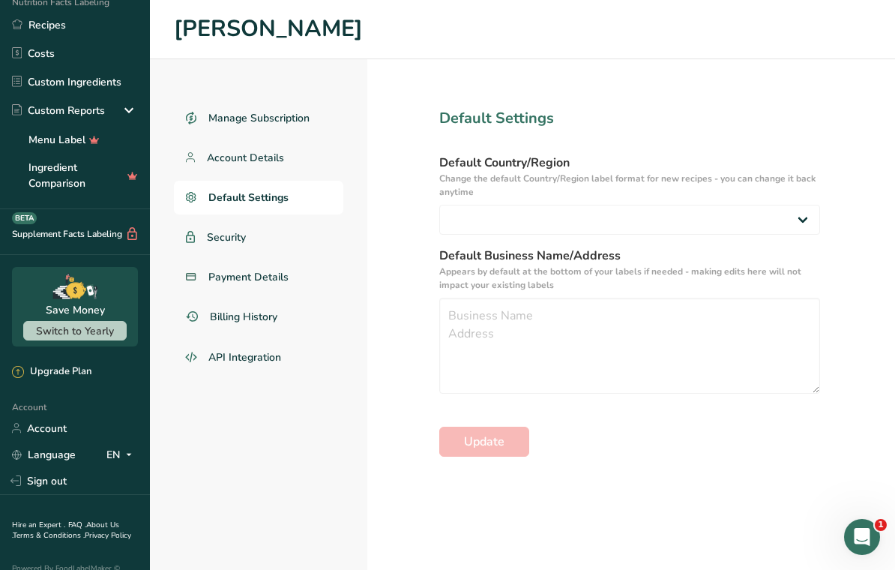
click at [253, 152] on span "Account Details" at bounding box center [245, 158] width 77 height 16
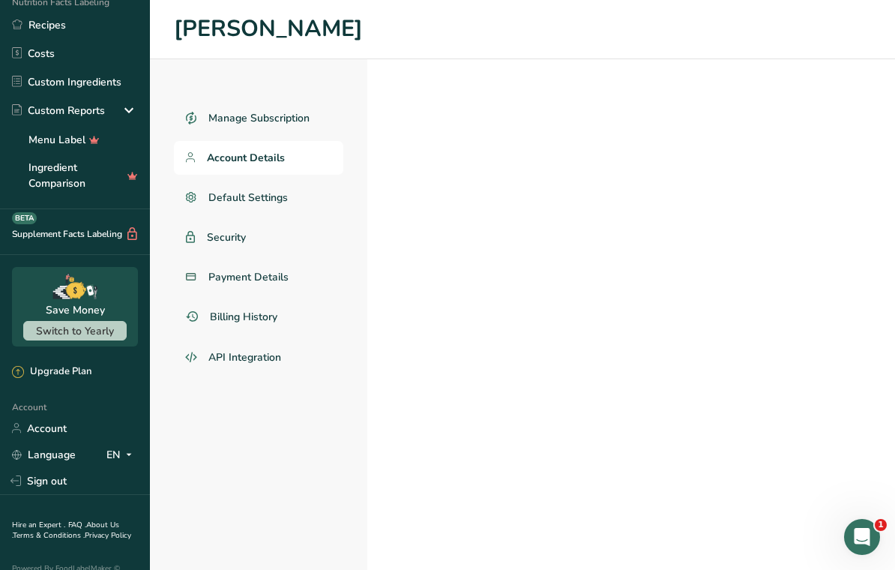
select select "3"
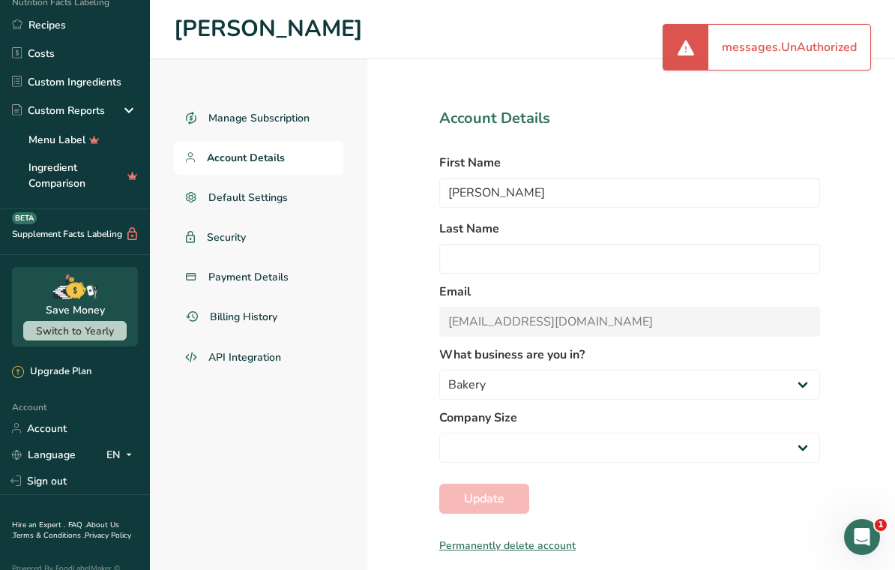
scroll to position [23, 0]
click at [268, 110] on span "Manage Subscription" at bounding box center [258, 118] width 101 height 16
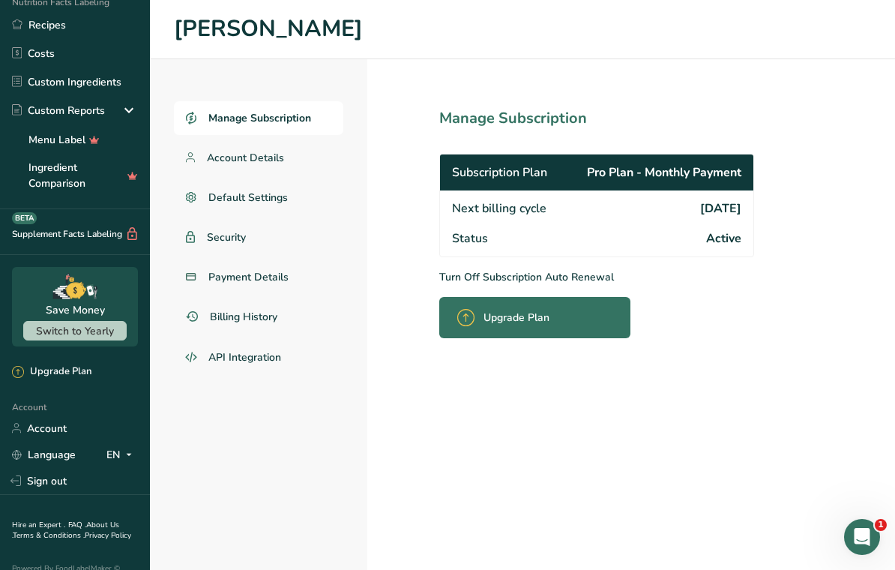
click at [549, 269] on p "Turn Off Subscription Auto Renewal" at bounding box center [629, 277] width 381 height 16
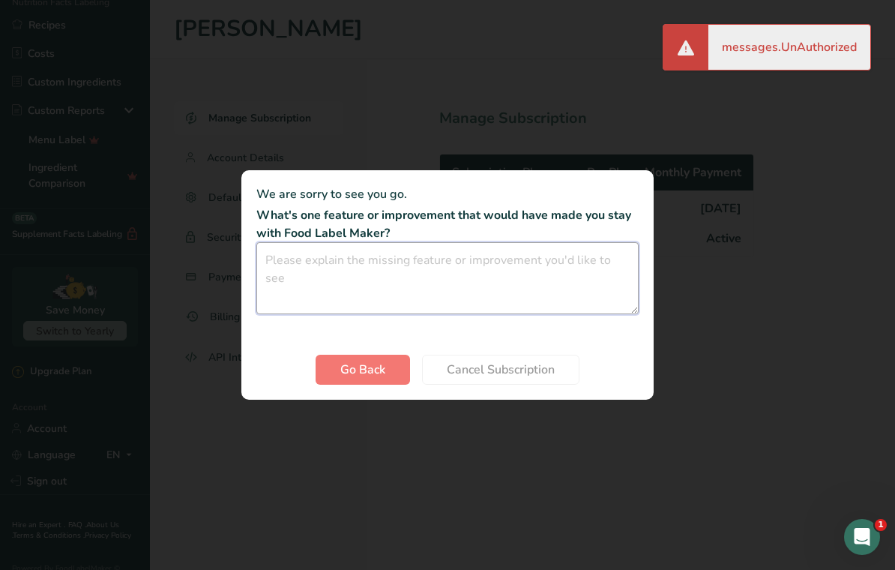
click at [404, 262] on textarea "Cancel subscription modal" at bounding box center [447, 278] width 382 height 72
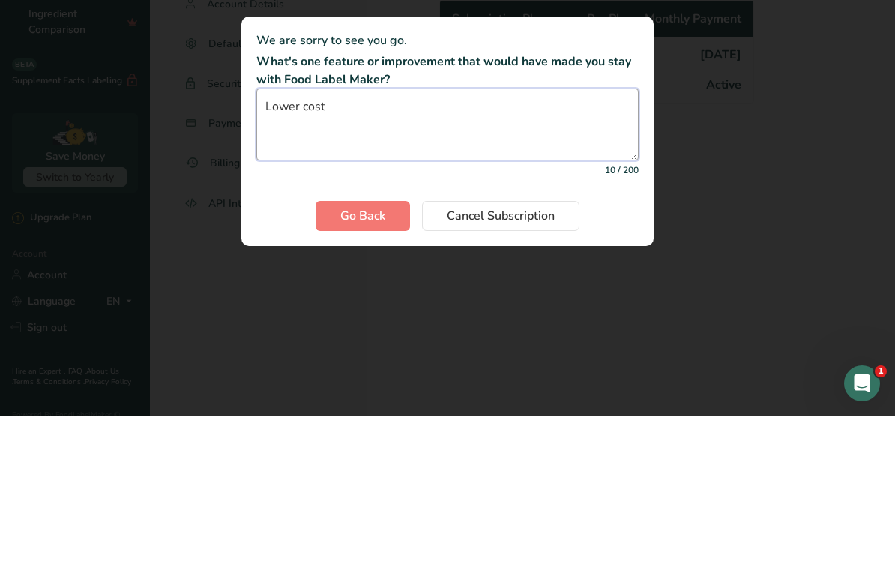
type textarea "Lower cost"
click at [517, 360] on span "Cancel Subscription" at bounding box center [501, 369] width 108 height 18
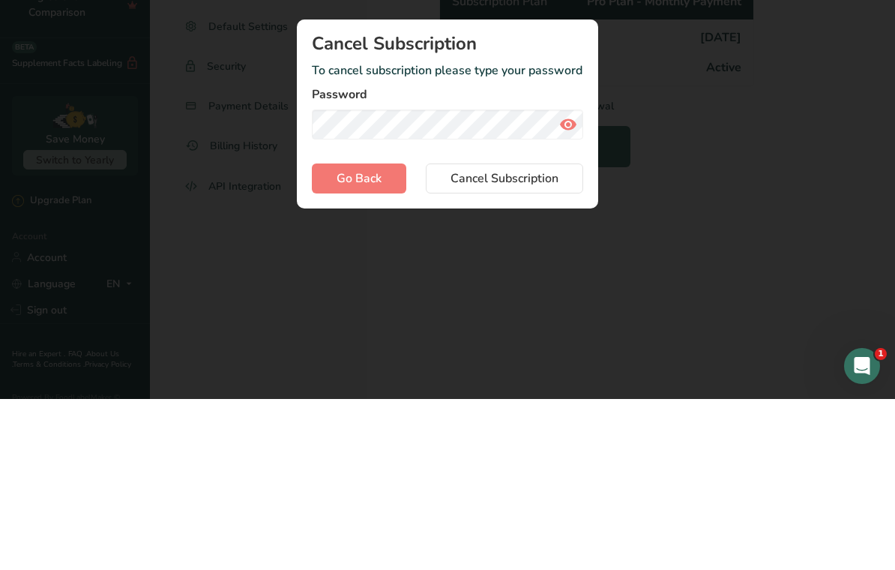
click at [516, 334] on button "Cancel Subscription" at bounding box center [504, 349] width 157 height 30
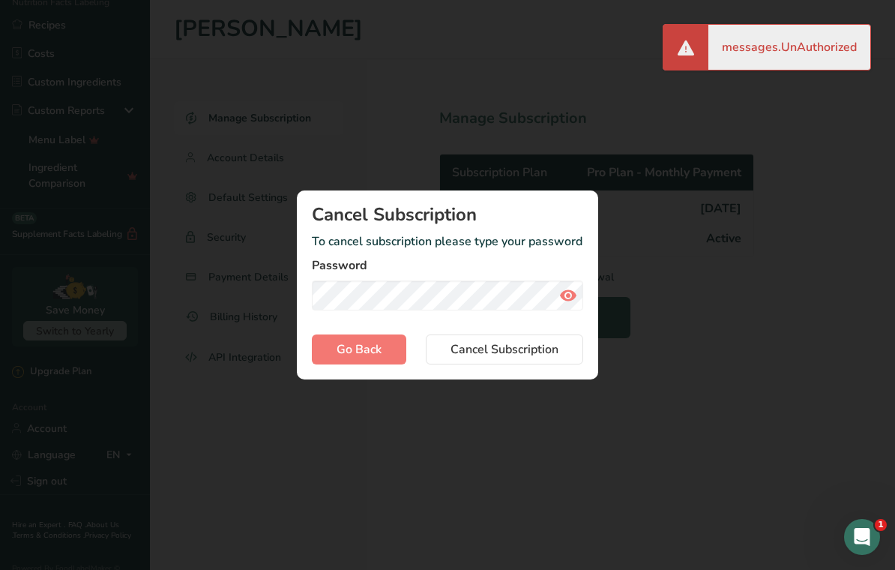
click at [764, 52] on div "messages.UnAuthorized" at bounding box center [789, 47] width 162 height 45
click at [806, 37] on div "Cancel subscription modal" at bounding box center [447, 285] width 895 height 570
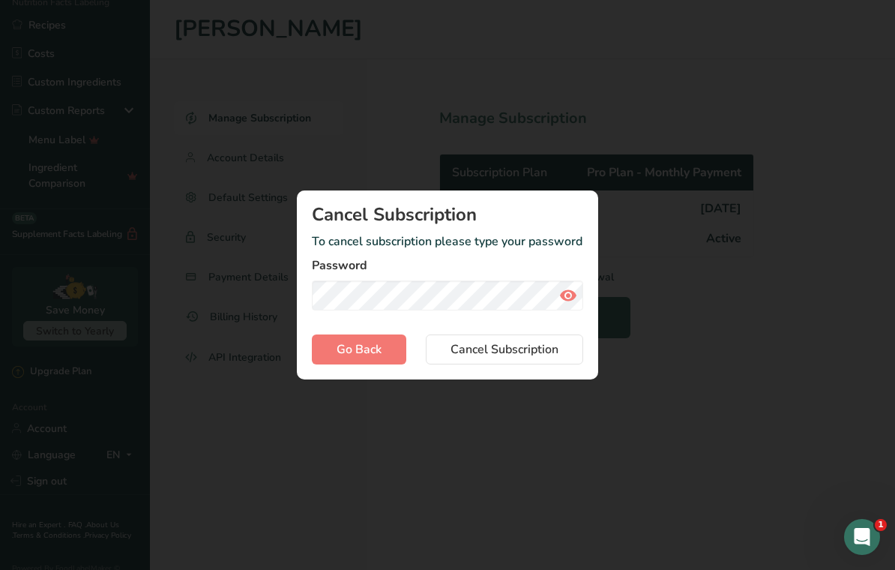
click at [362, 342] on span "Go Back" at bounding box center [359, 349] width 45 height 18
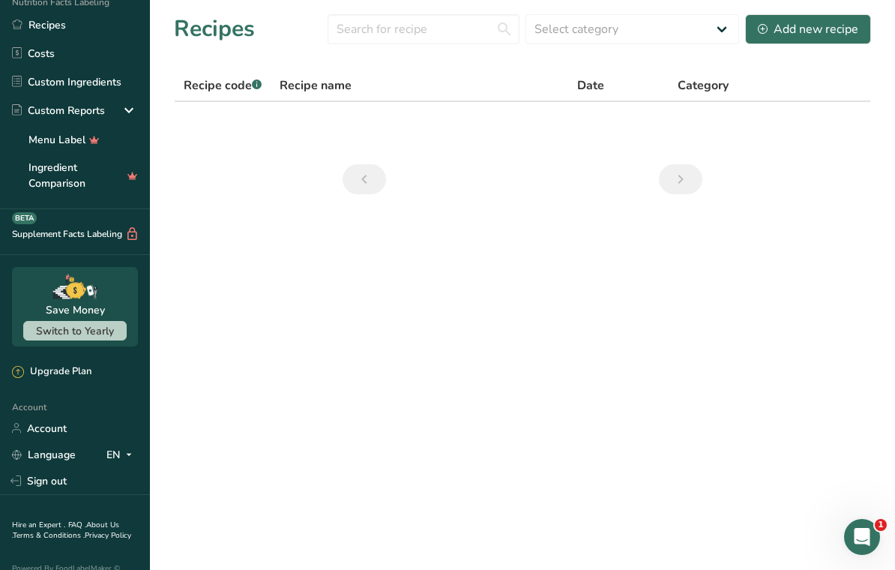
click at [55, 433] on link "Account" at bounding box center [75, 428] width 150 height 26
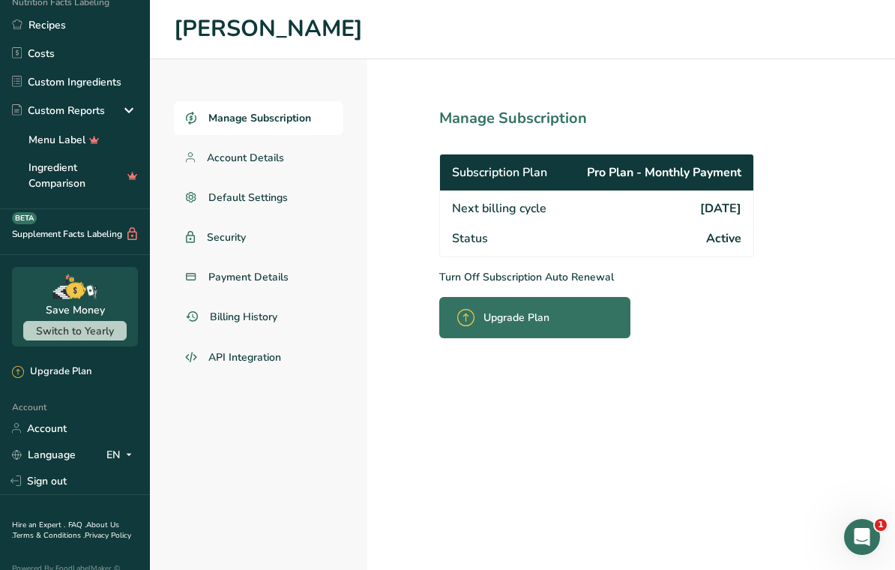
click at [255, 161] on span "Account Details" at bounding box center [245, 158] width 77 height 16
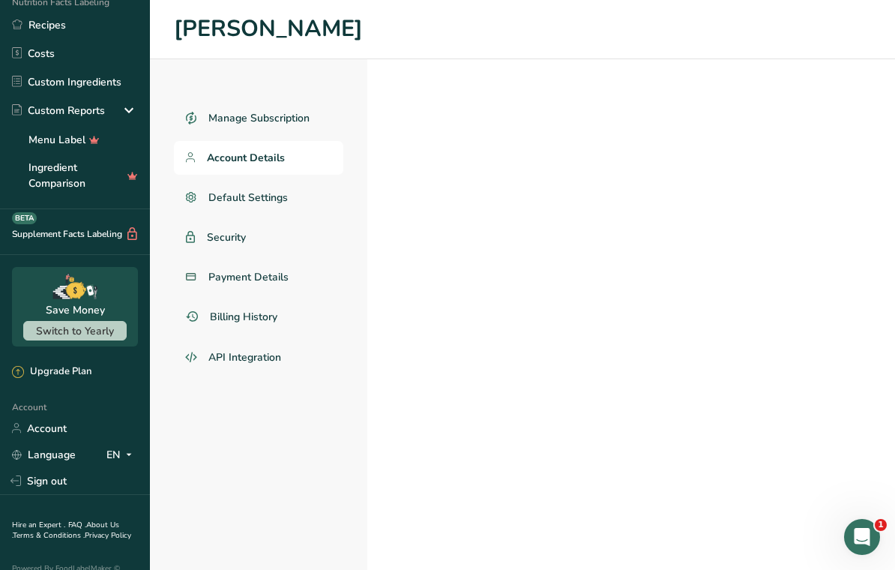
select select "3"
